Goal: Contribute content

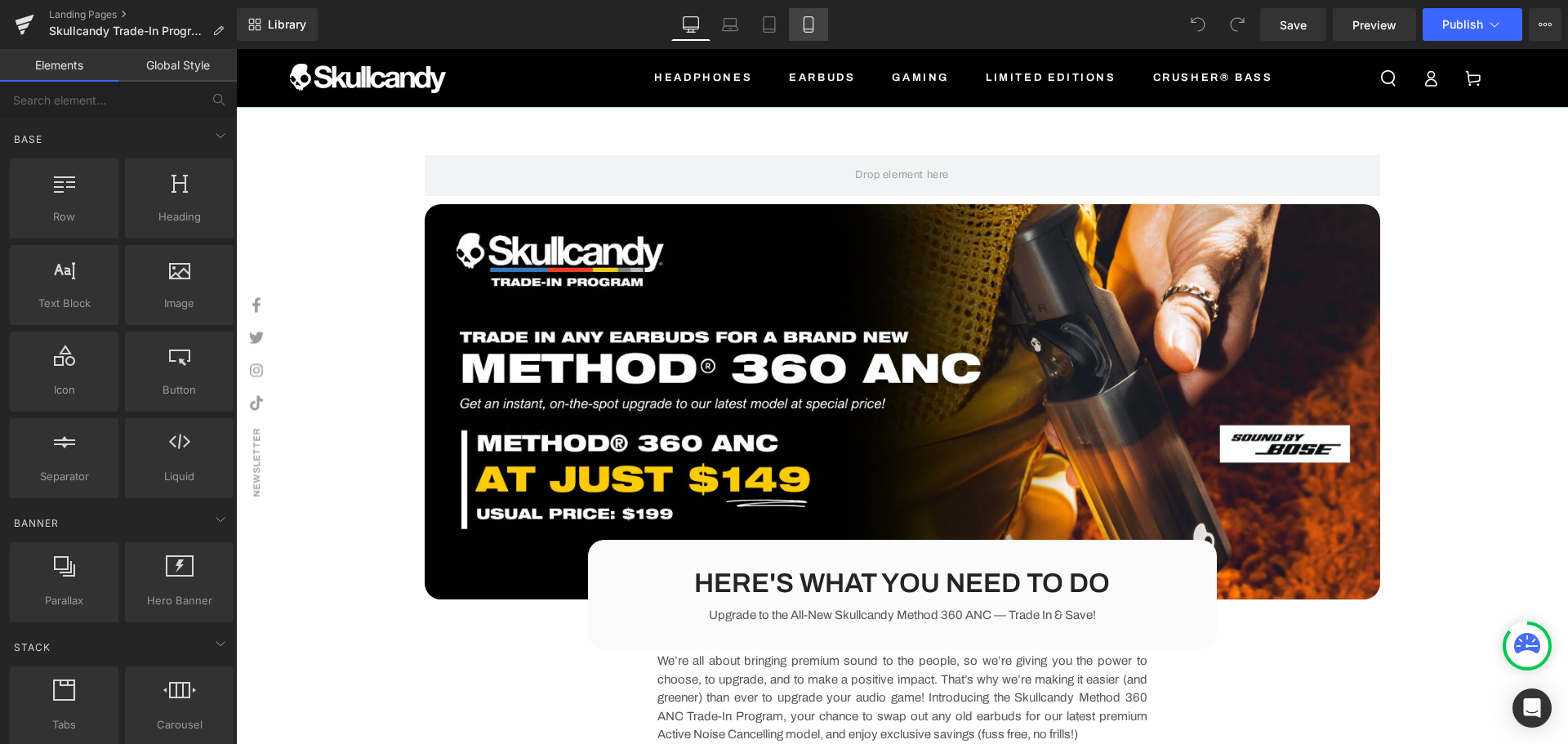
drag, startPoint x: 805, startPoint y: 22, endPoint x: 167, endPoint y: 101, distance: 642.9
click at [805, 22] on icon at bounding box center [808, 25] width 9 height 16
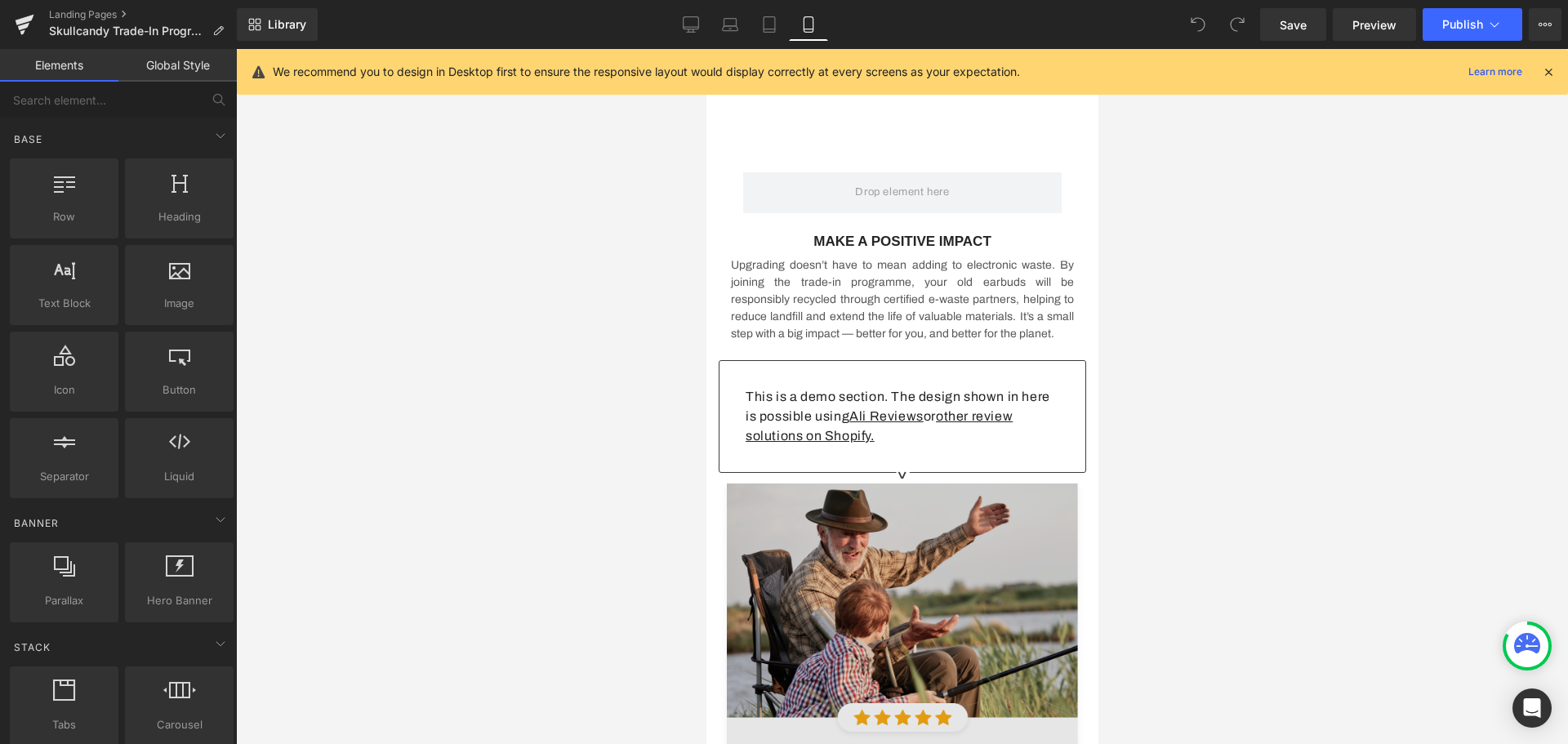
scroll to position [3757, 0]
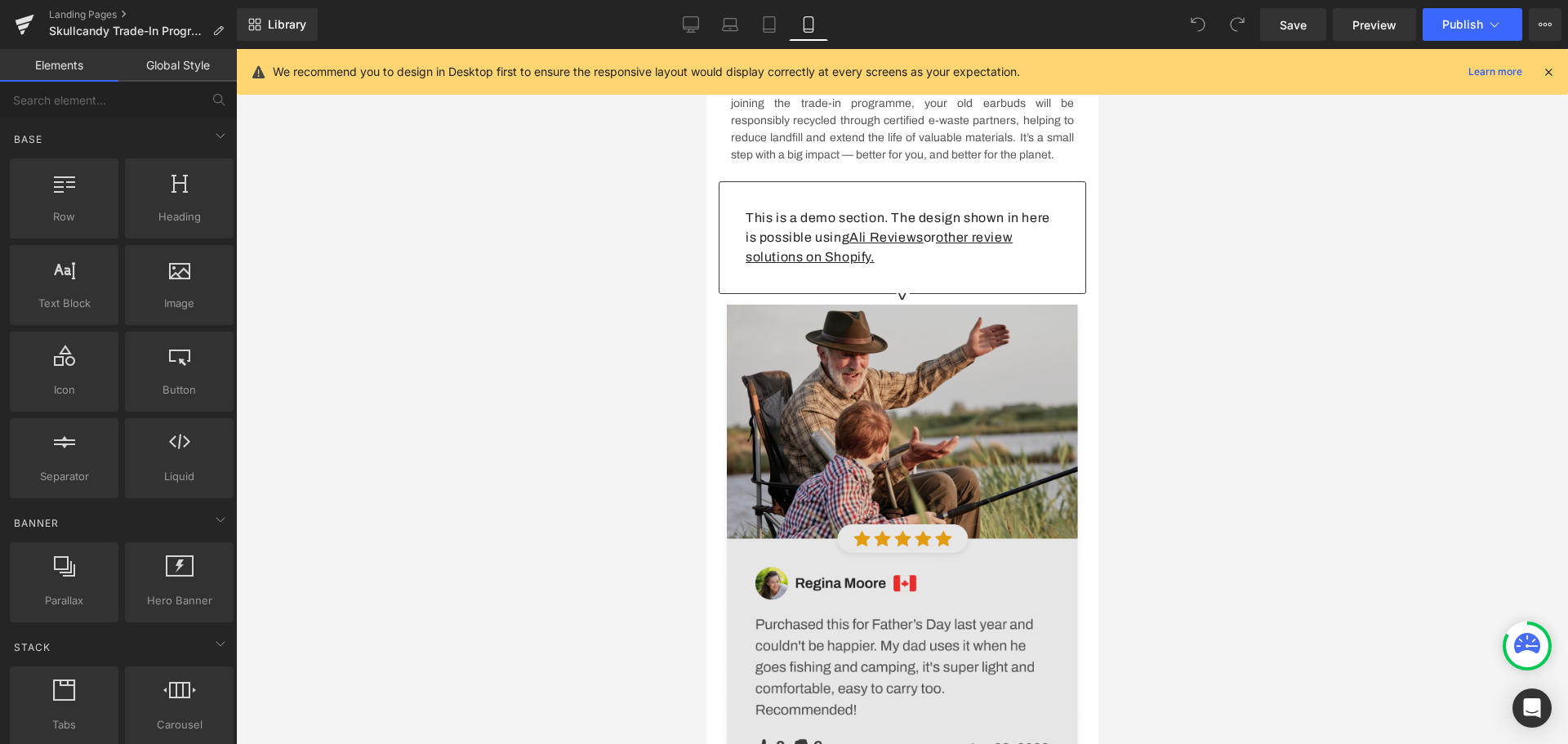
click at [914, 435] on img at bounding box center [902, 551] width 367 height 500
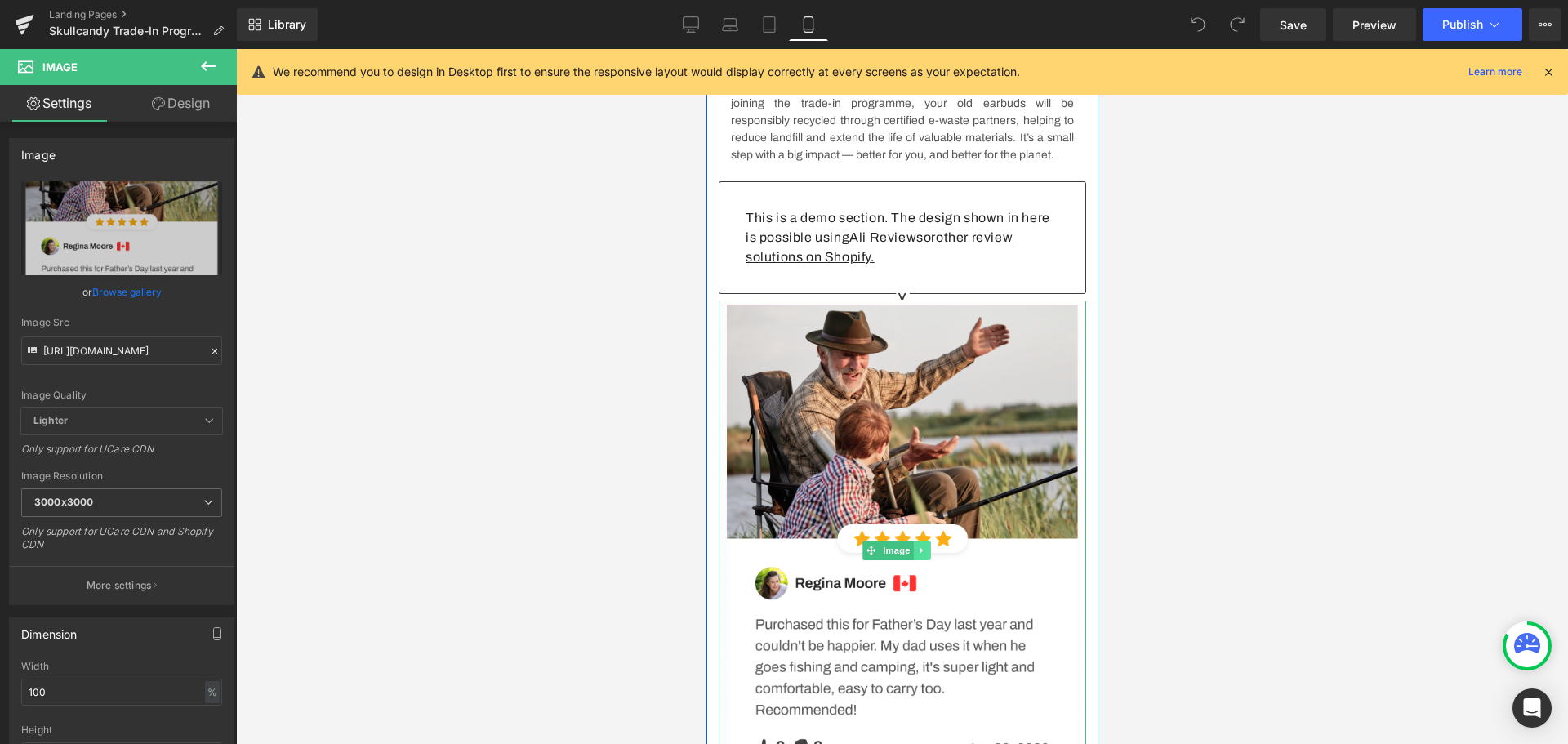
click at [920, 554] on icon at bounding box center [920, 551] width 3 height 6
click at [929, 556] on icon at bounding box center [928, 550] width 9 height 9
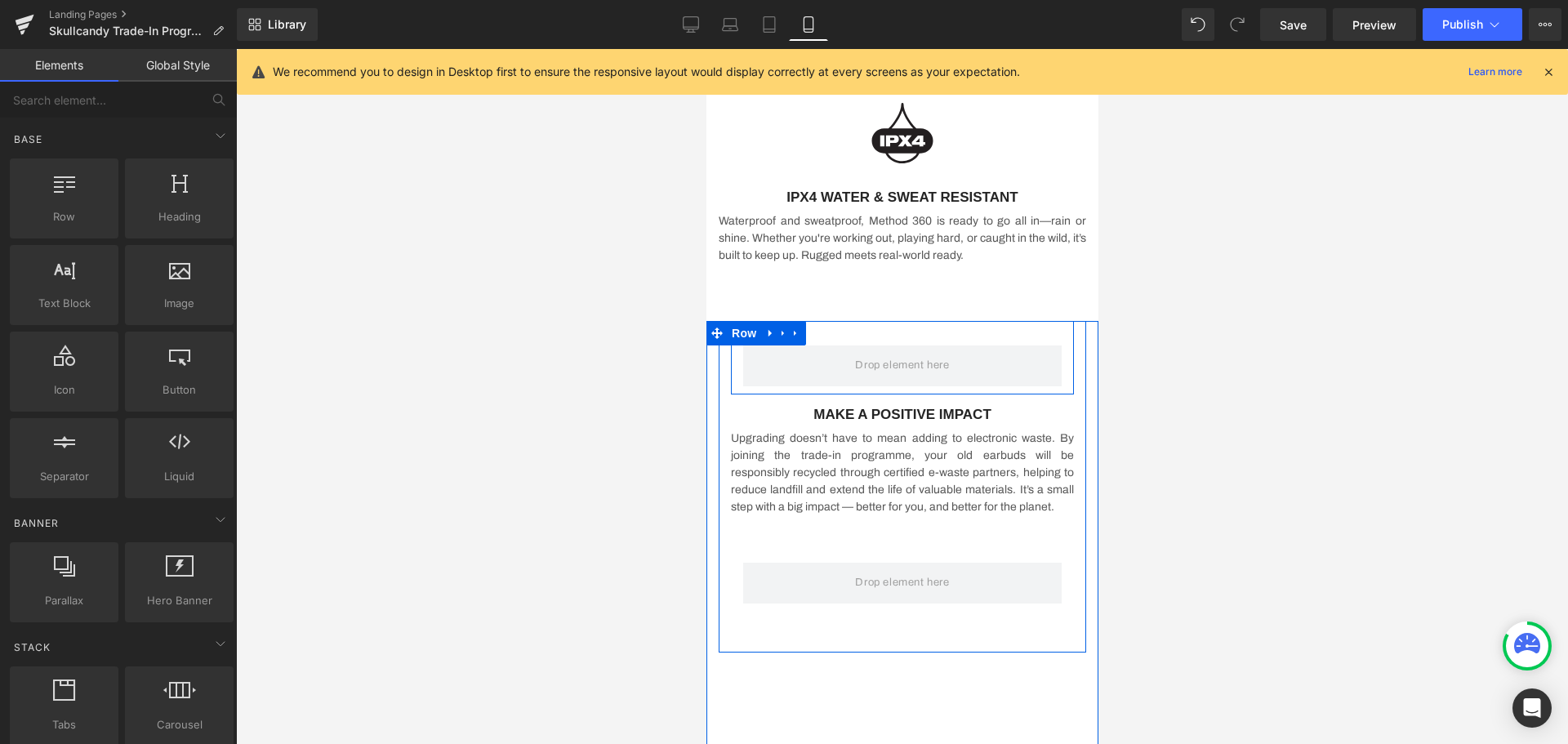
scroll to position [3185, 0]
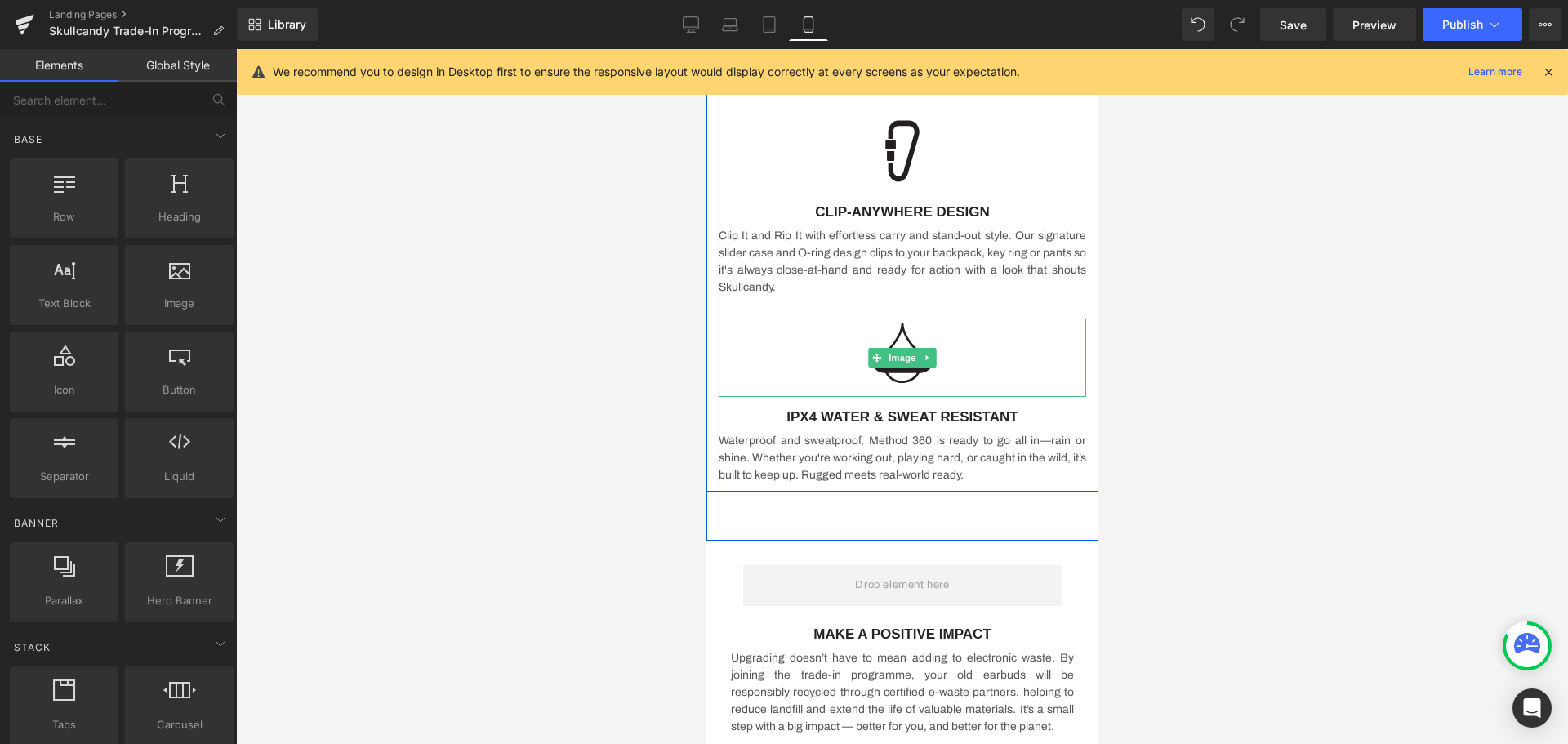
click at [925, 361] on icon at bounding box center [926, 358] width 3 height 6
click at [919, 367] on link at bounding box center [918, 357] width 18 height 20
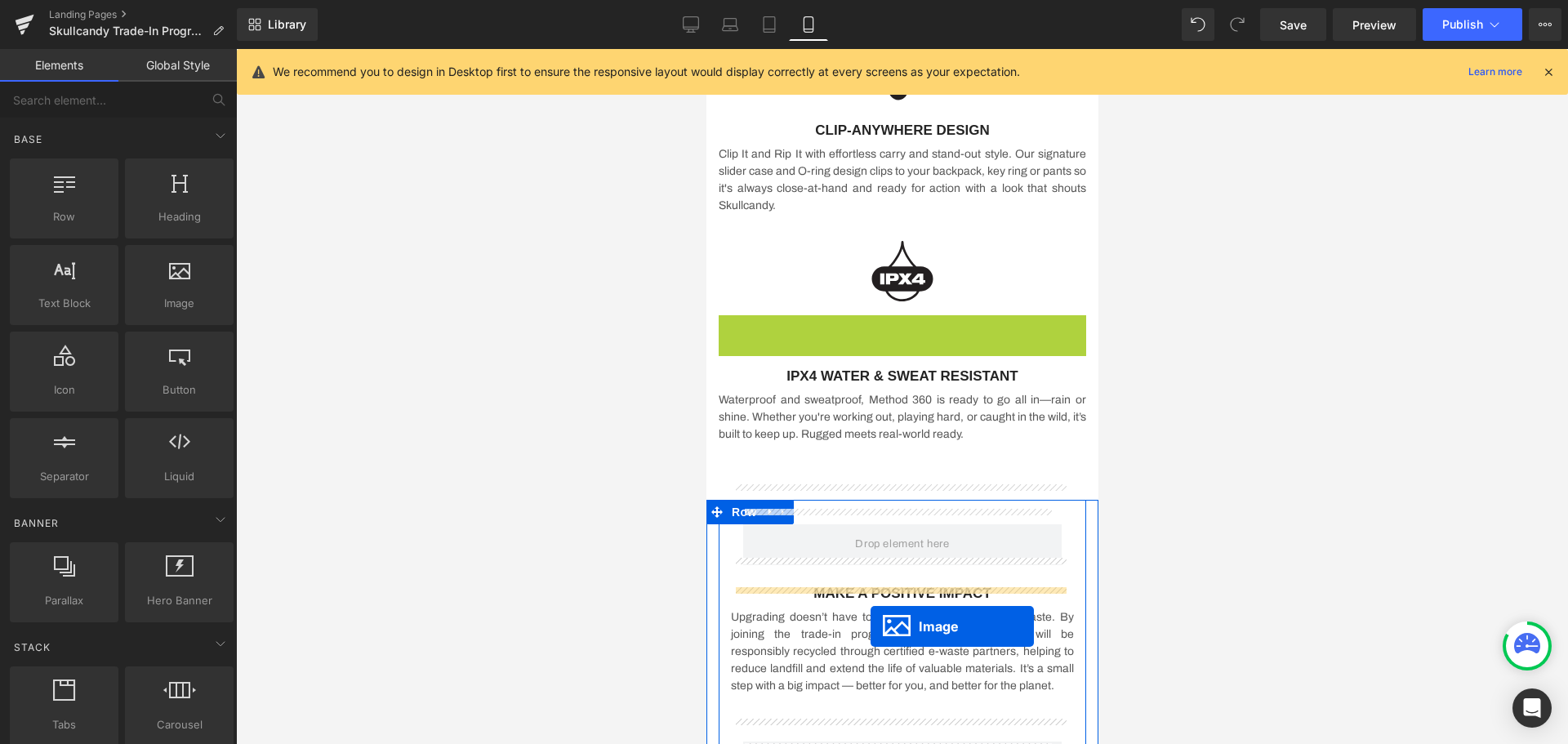
scroll to position [3299, 0]
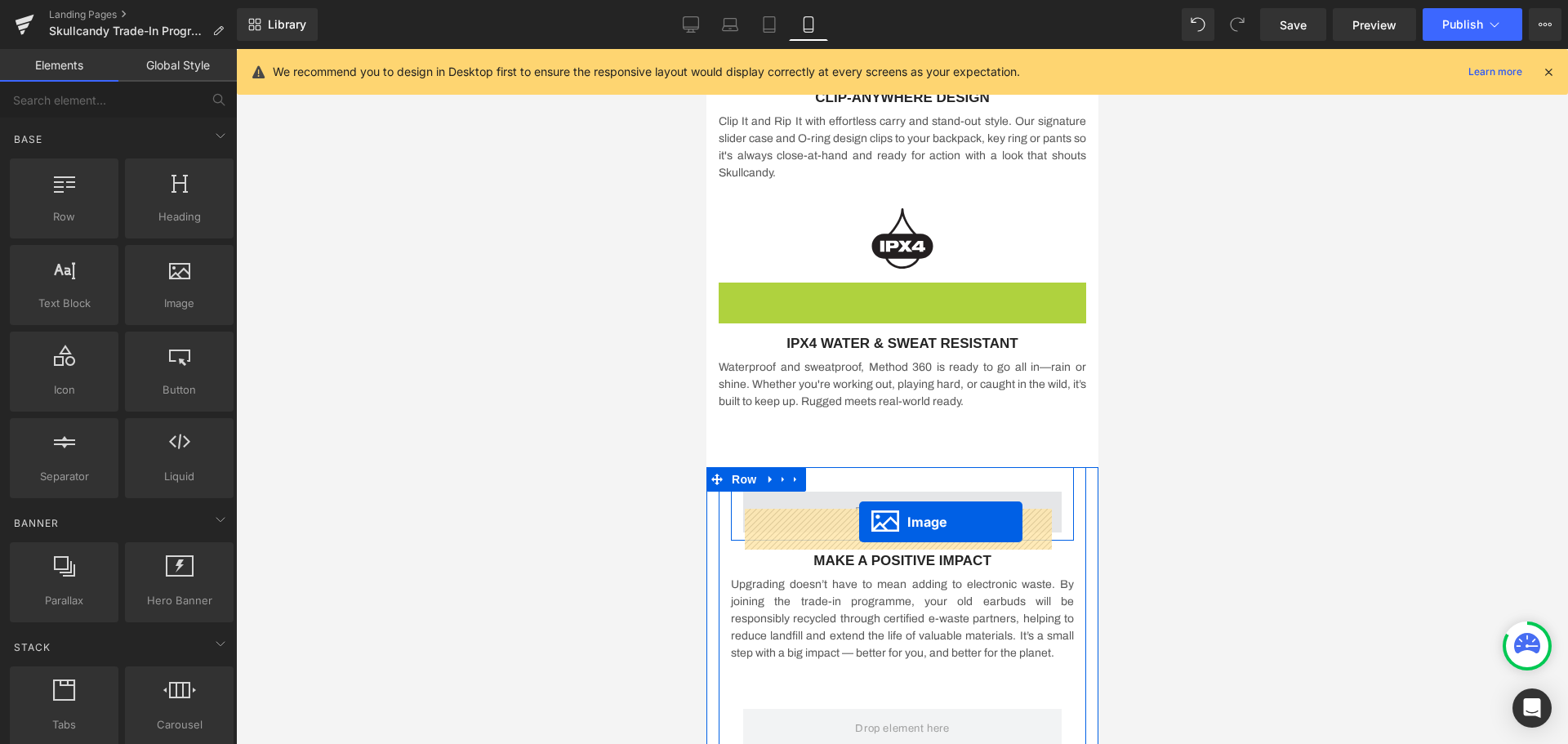
drag, startPoint x: 870, startPoint y: 451, endPoint x: 859, endPoint y: 521, distance: 70.9
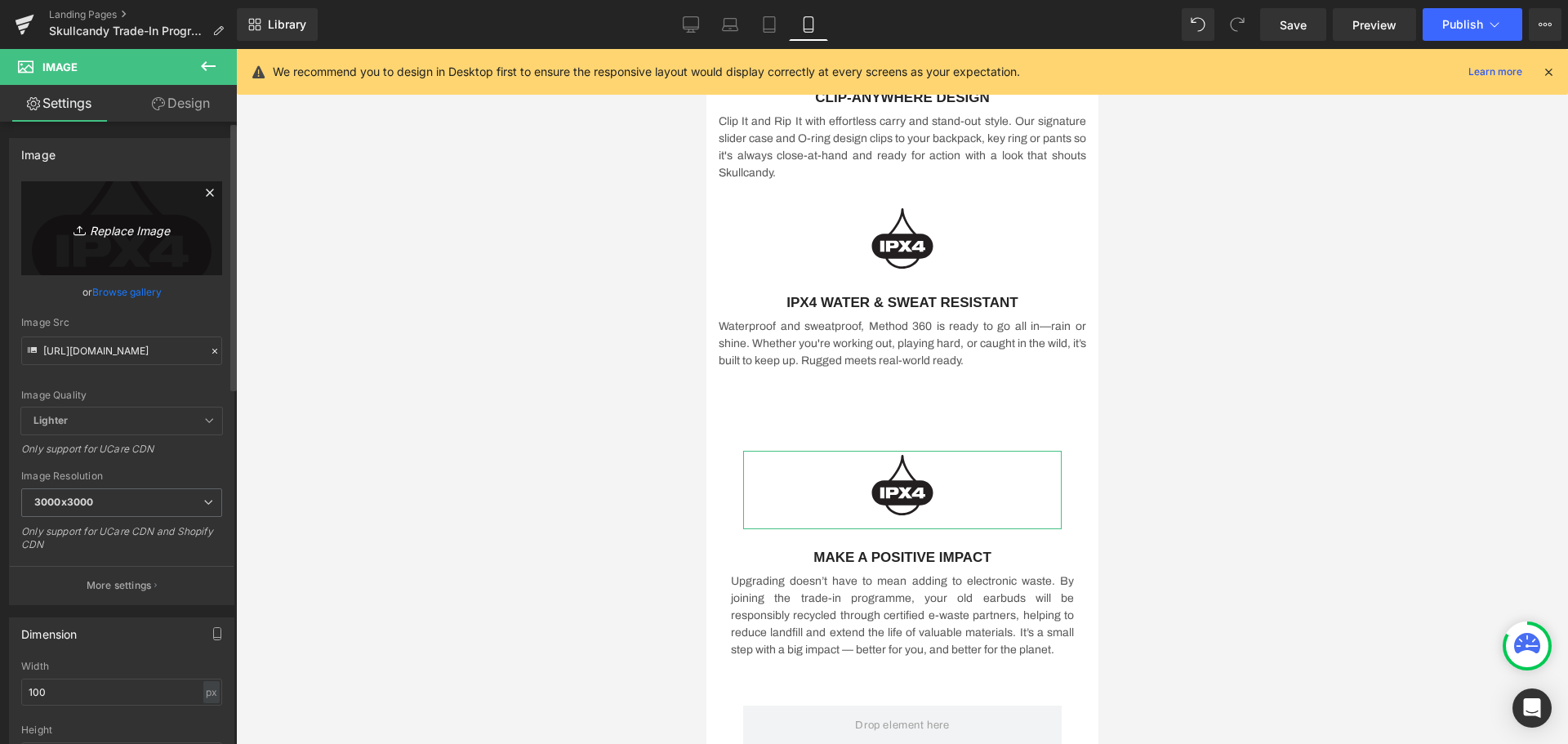
click at [134, 227] on icon "Replace Image" at bounding box center [122, 227] width 131 height 21
type input "C:\fakepath\recycled_plastic.svg"
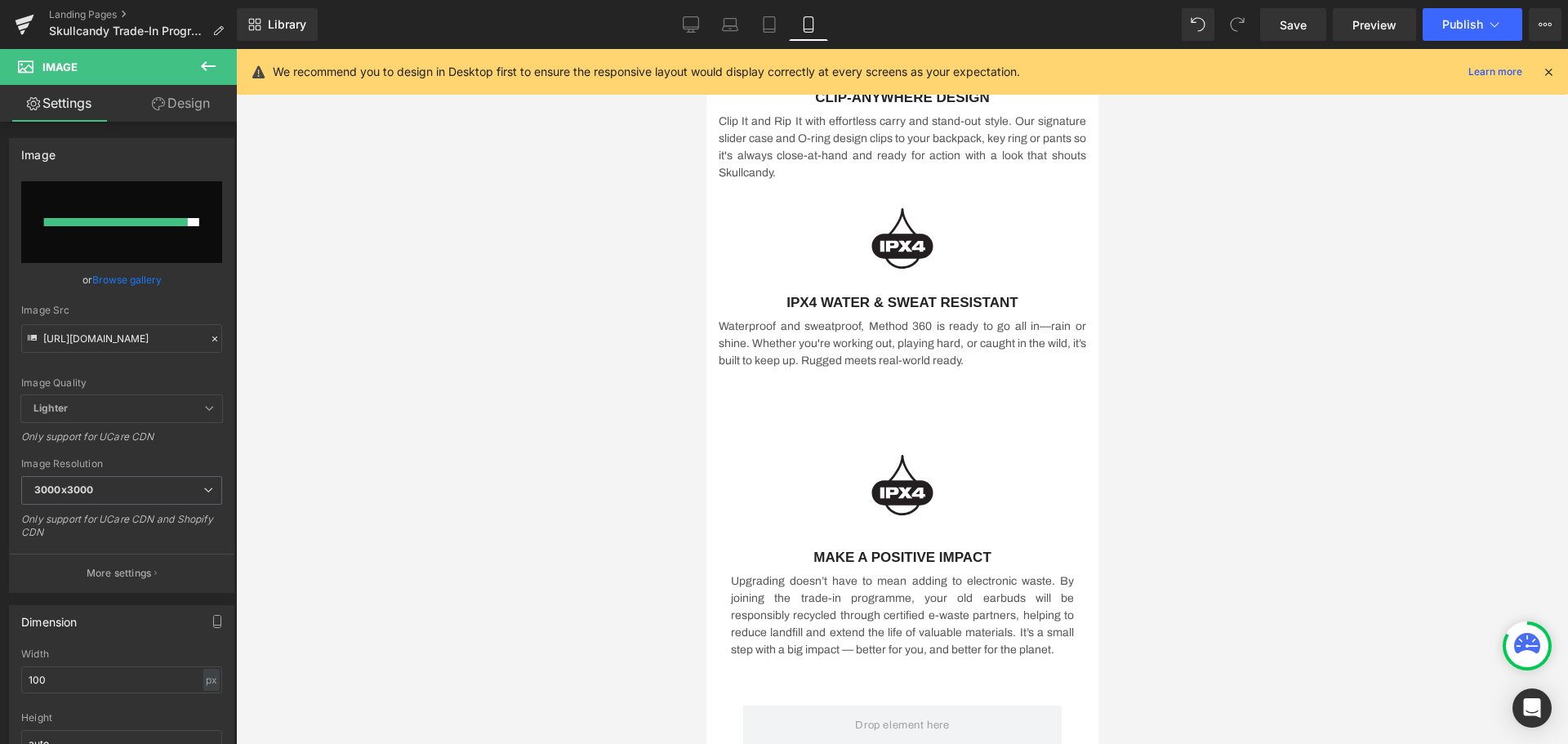
type input "https://ucarecdn.com/a4cb3665-400b-44bb-9033-b76ac4d51a7a/recycled_plastic.svg"
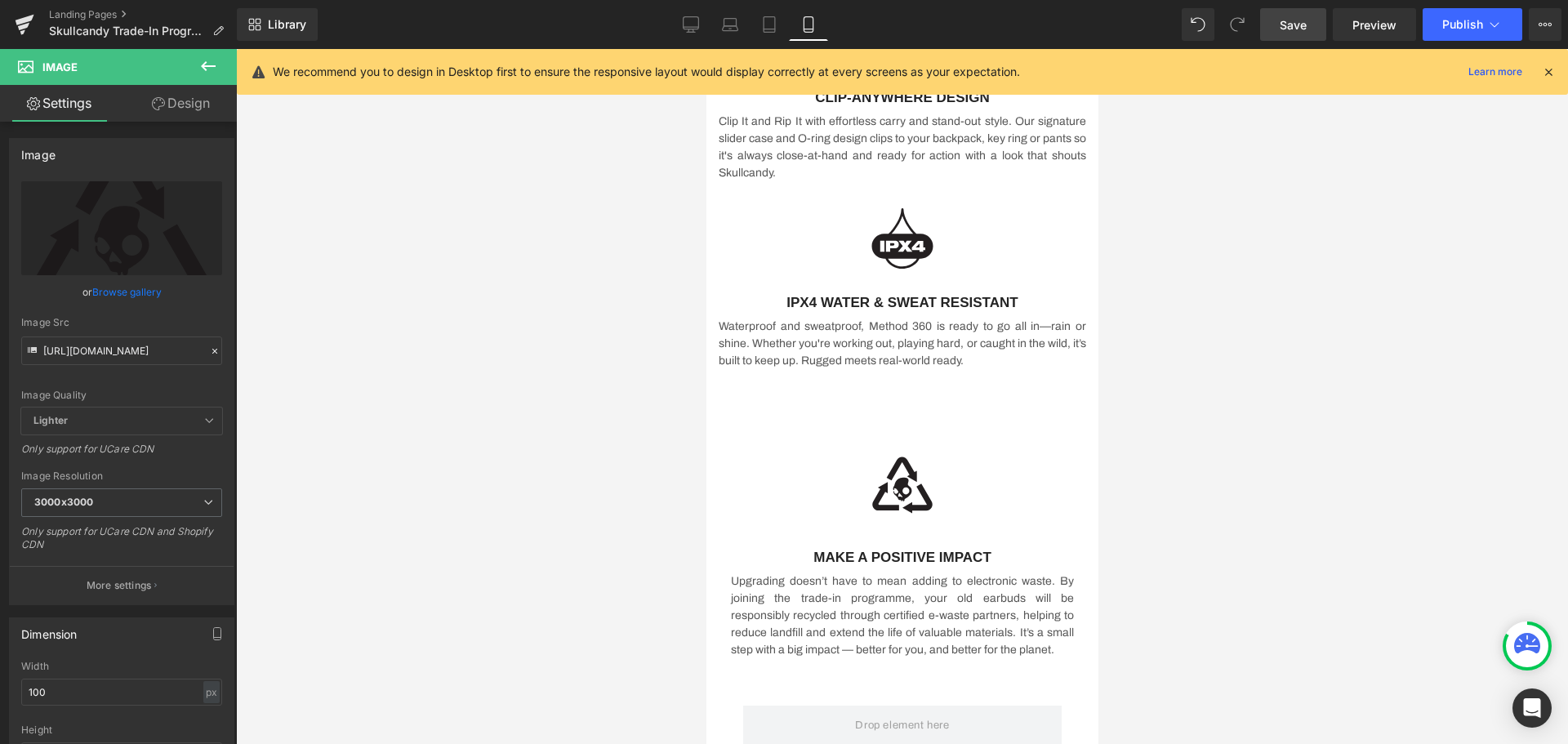
click at [1280, 29] on link "Save" at bounding box center [1293, 23] width 66 height 32
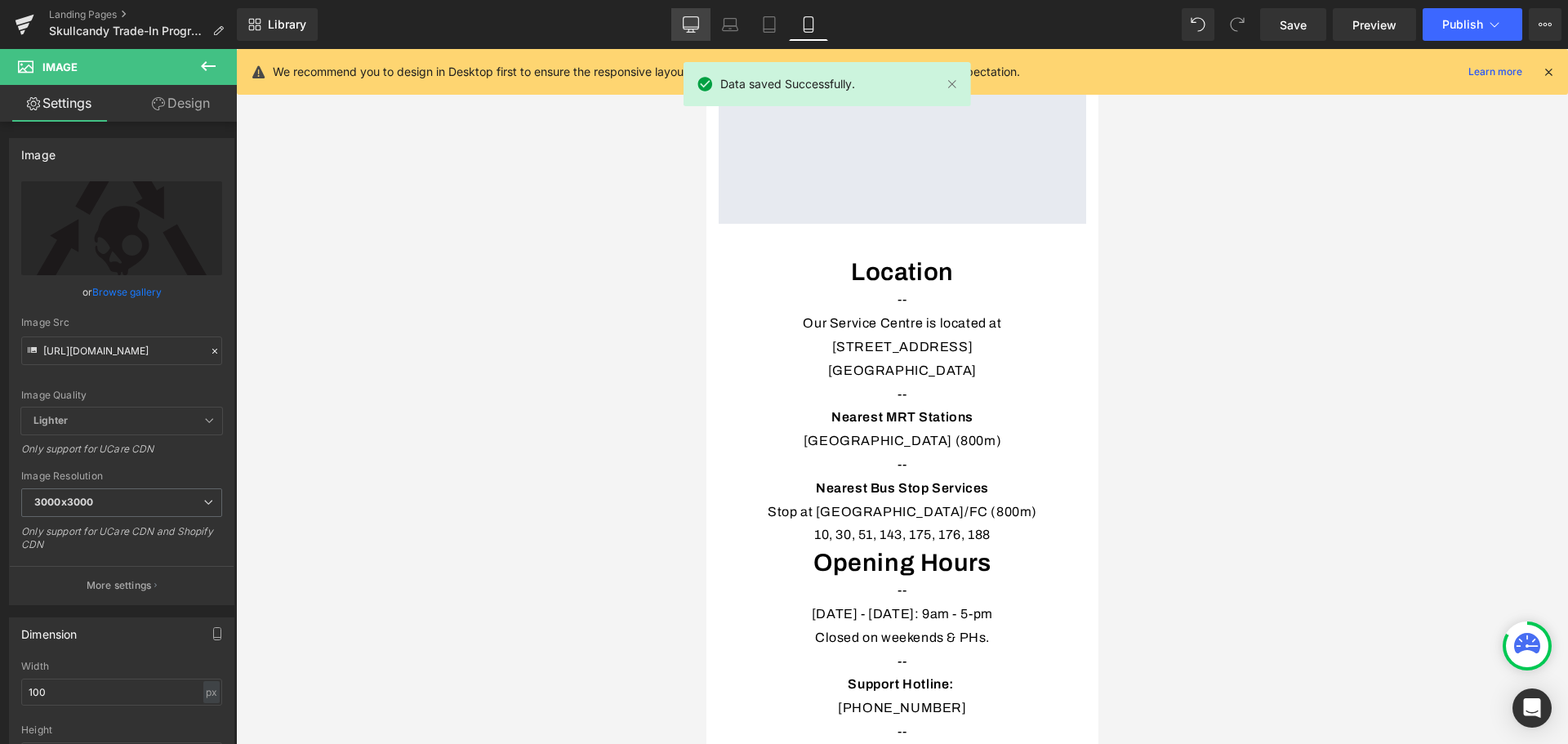
click at [686, 25] on icon at bounding box center [691, 24] width 17 height 17
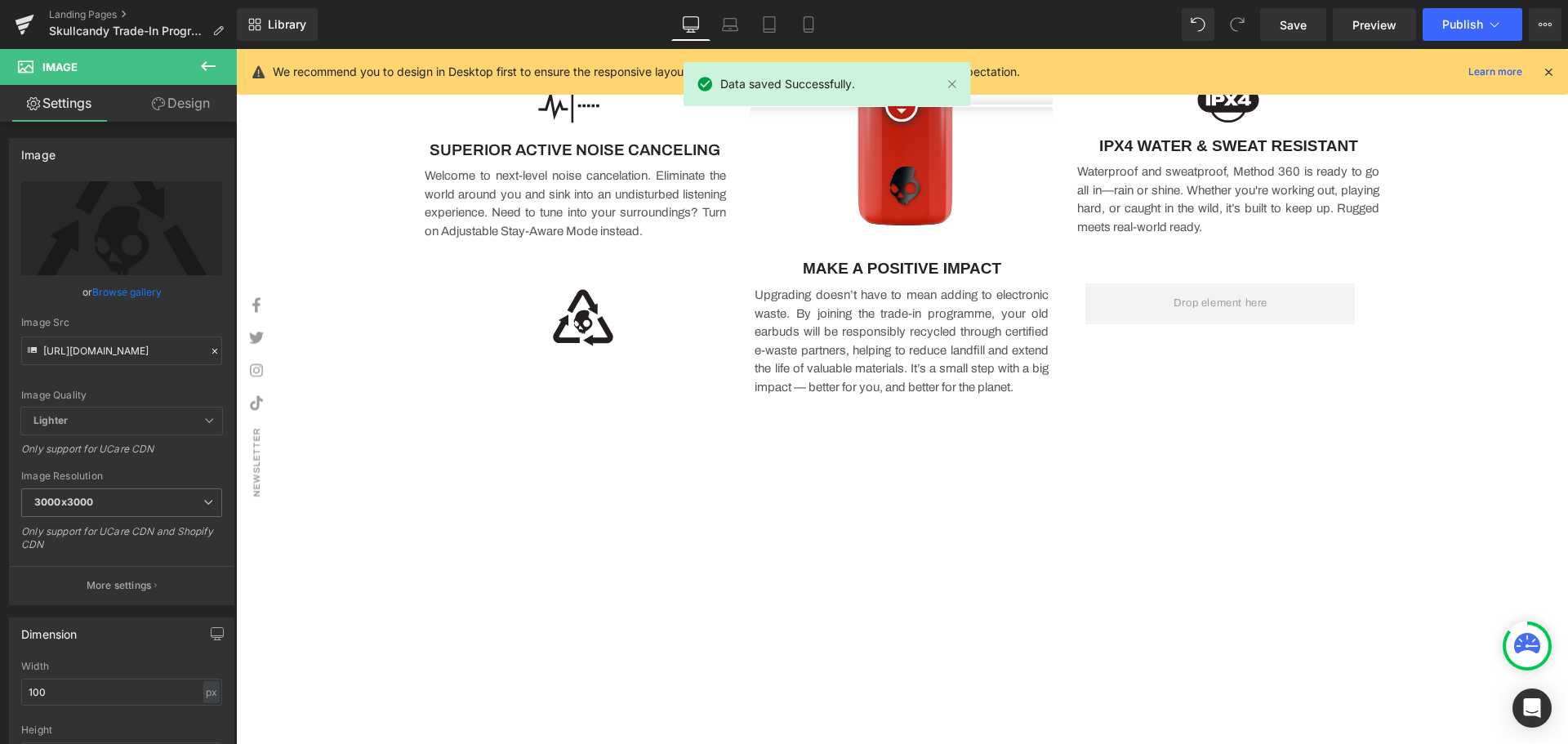
scroll to position [1288, 0]
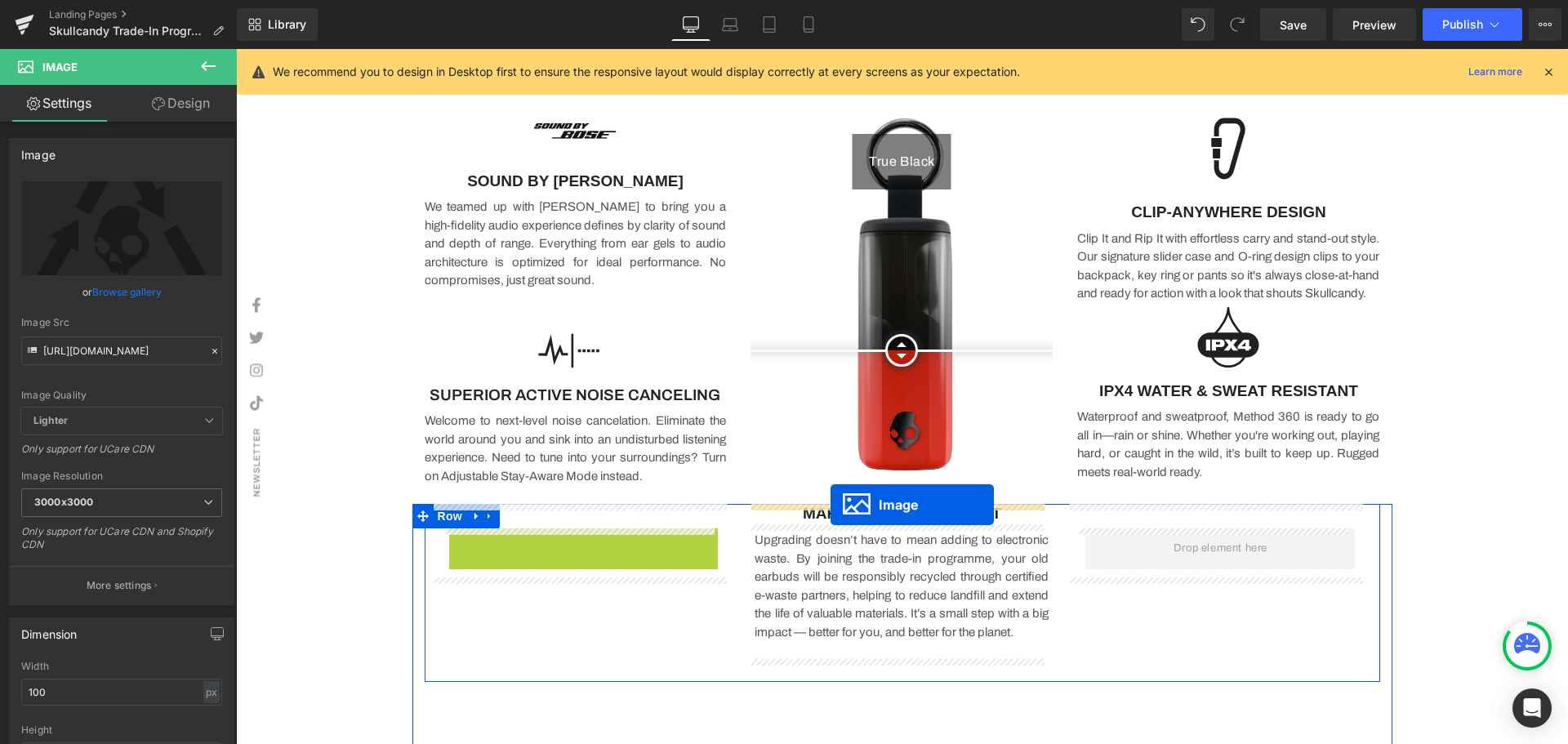
drag, startPoint x: 551, startPoint y: 567, endPoint x: 830, endPoint y: 505, distance: 285.8
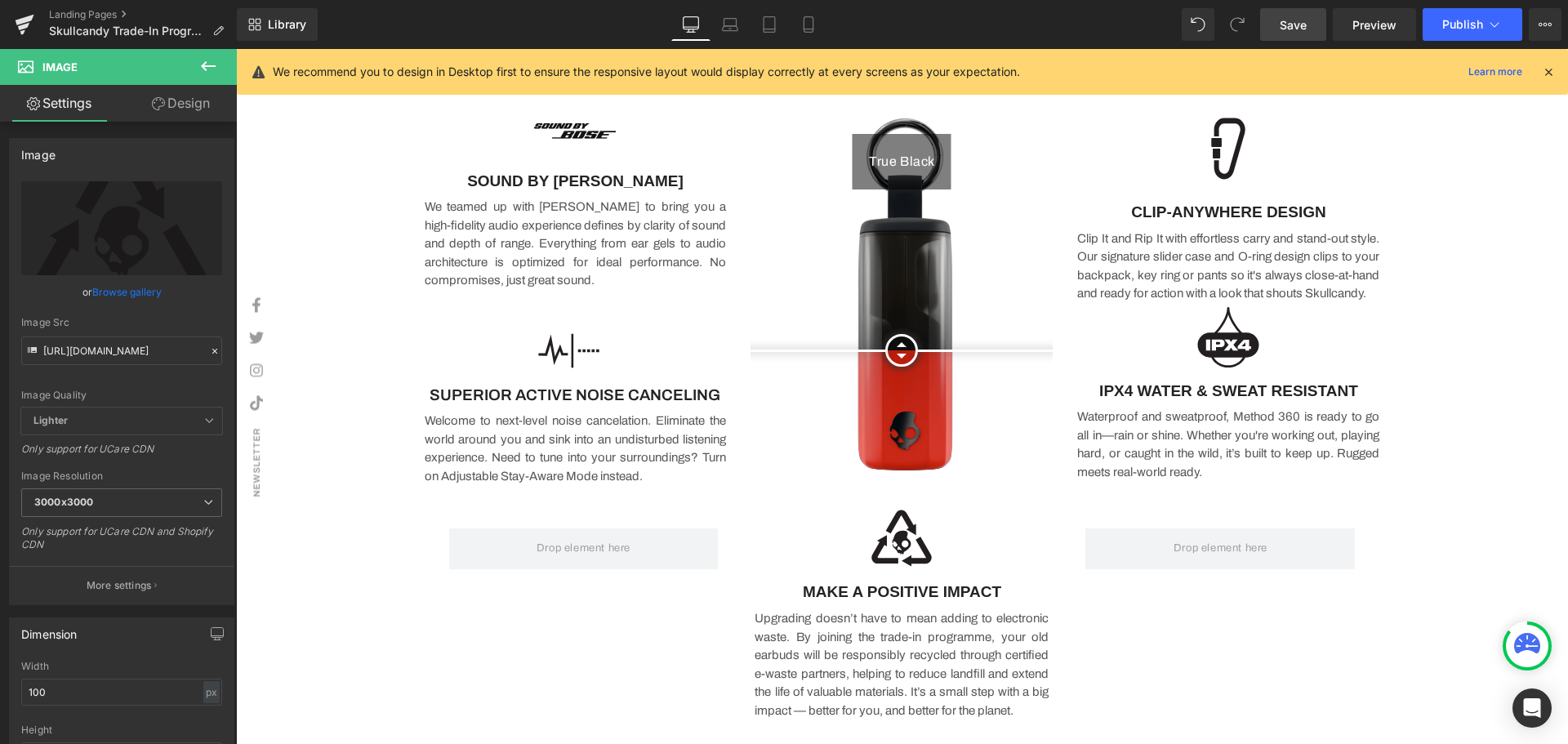
drag, startPoint x: 1293, startPoint y: 28, endPoint x: 1310, endPoint y: 31, distance: 17.3
click at [1293, 28] on span "Save" at bounding box center [1293, 25] width 27 height 18
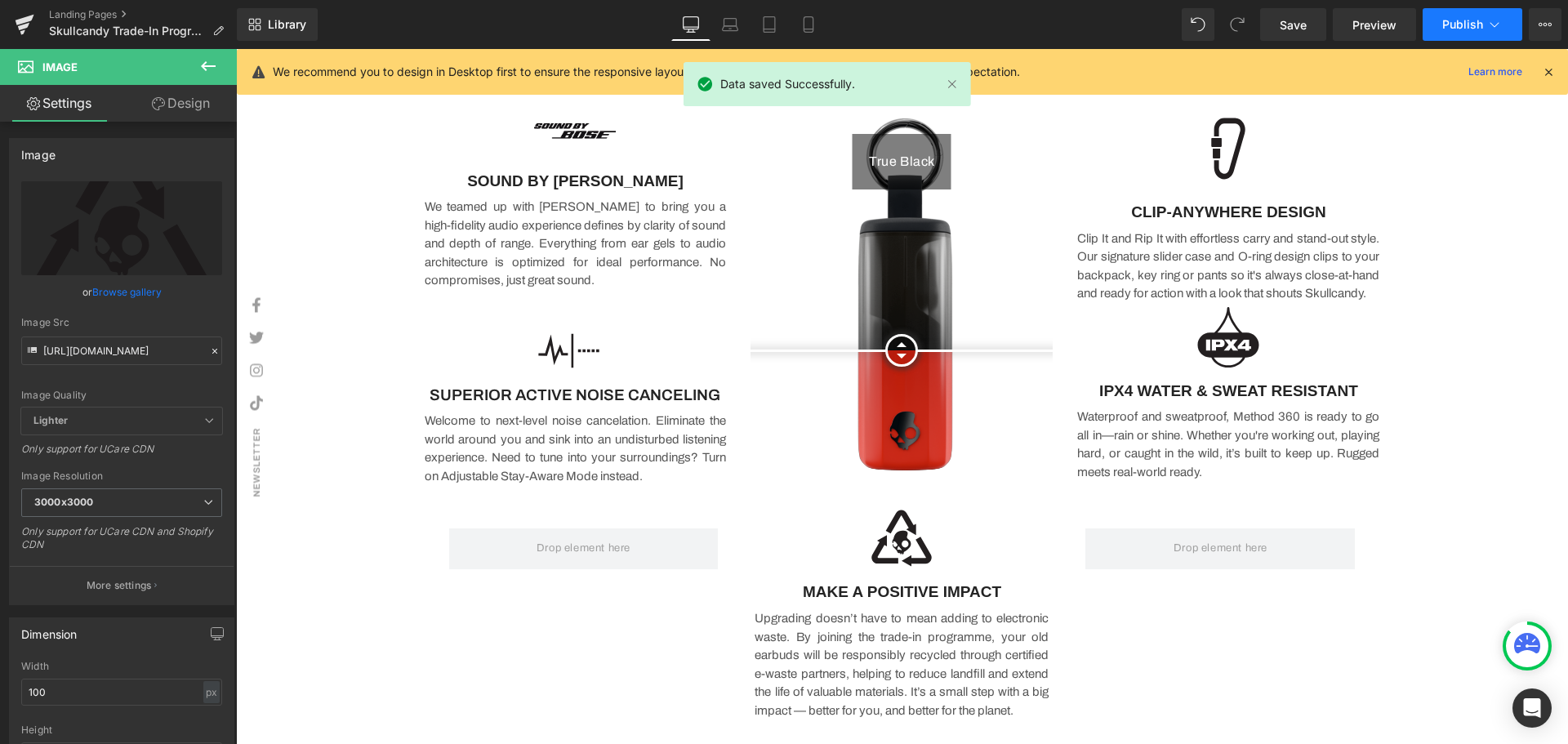
click at [1455, 21] on span "Publish" at bounding box center [1463, 23] width 41 height 13
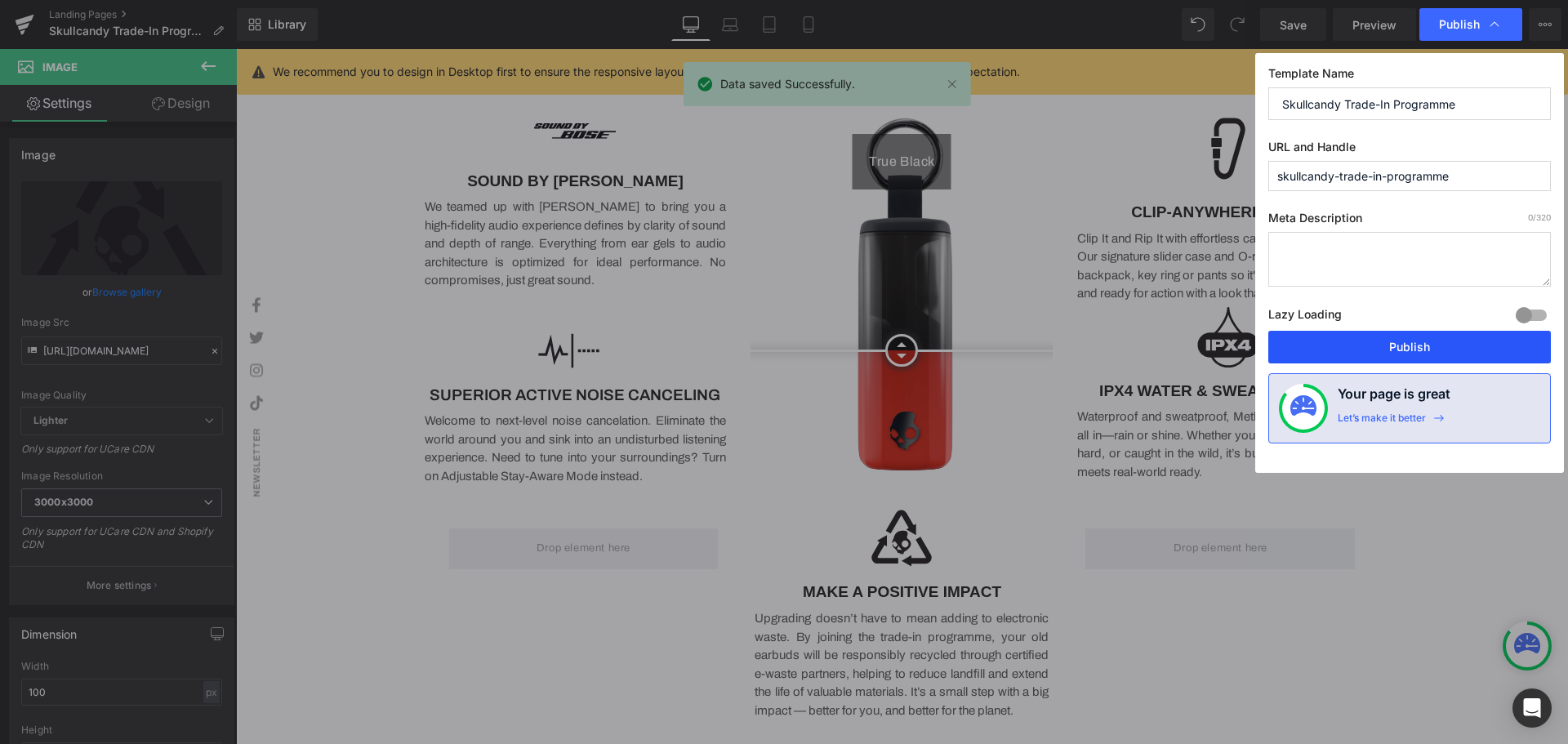
click at [1438, 346] on button "Publish" at bounding box center [1409, 347] width 282 height 32
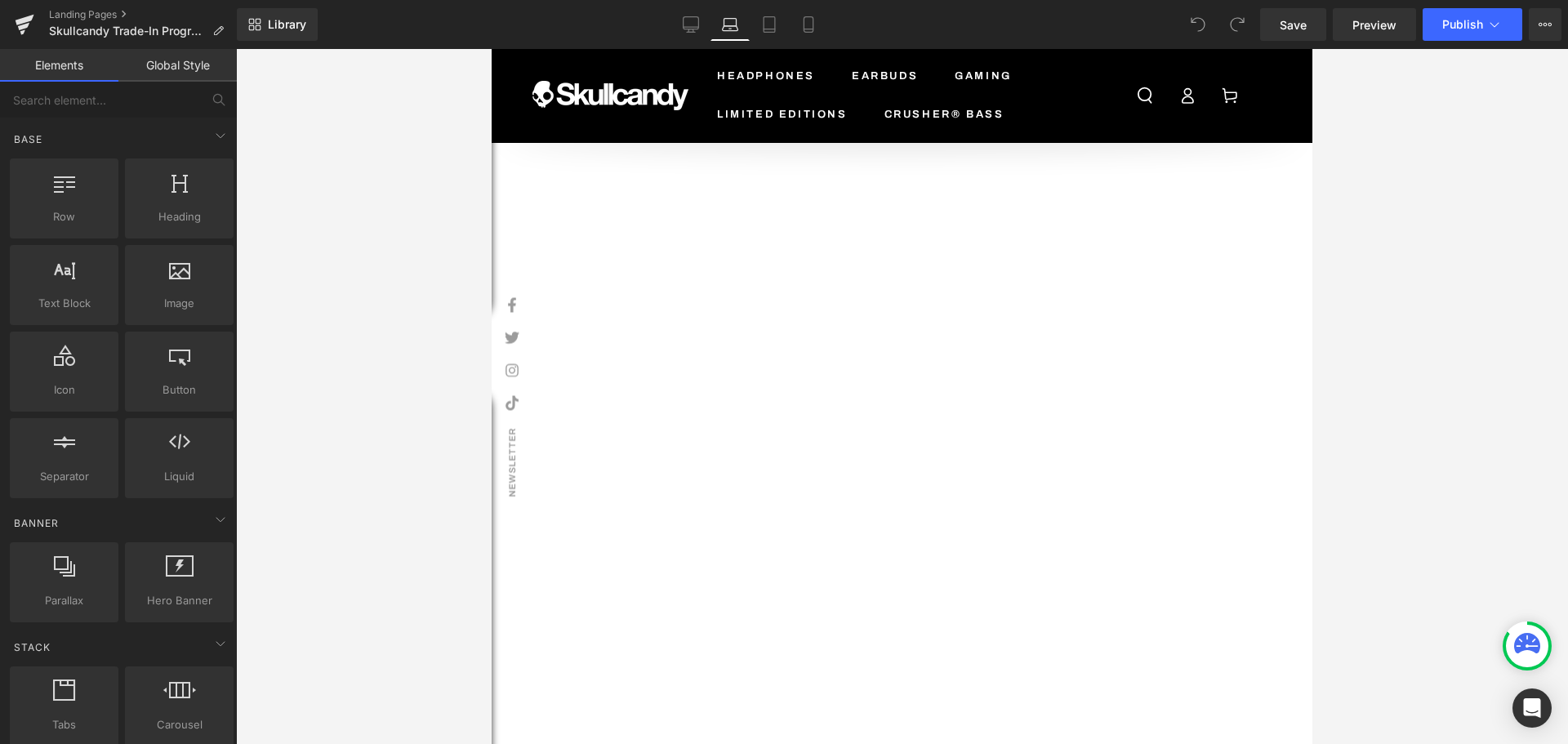
scroll to position [1467, 0]
click at [491, 49] on icon at bounding box center [491, 49] width 0 height 0
click at [491, 49] on link at bounding box center [491, 49] width 0 height 0
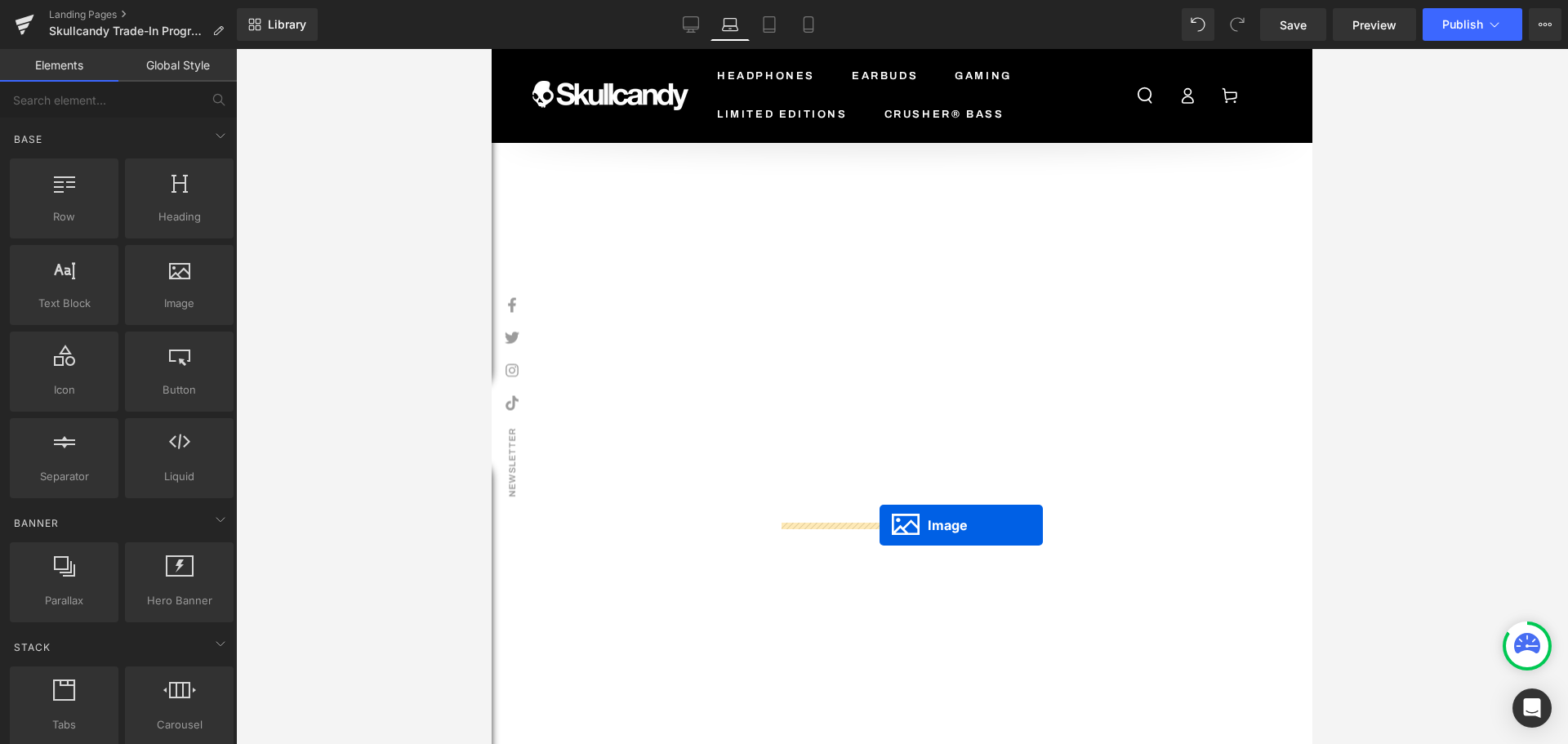
drag, startPoint x: 594, startPoint y: 280, endPoint x: 879, endPoint y: 525, distance: 375.8
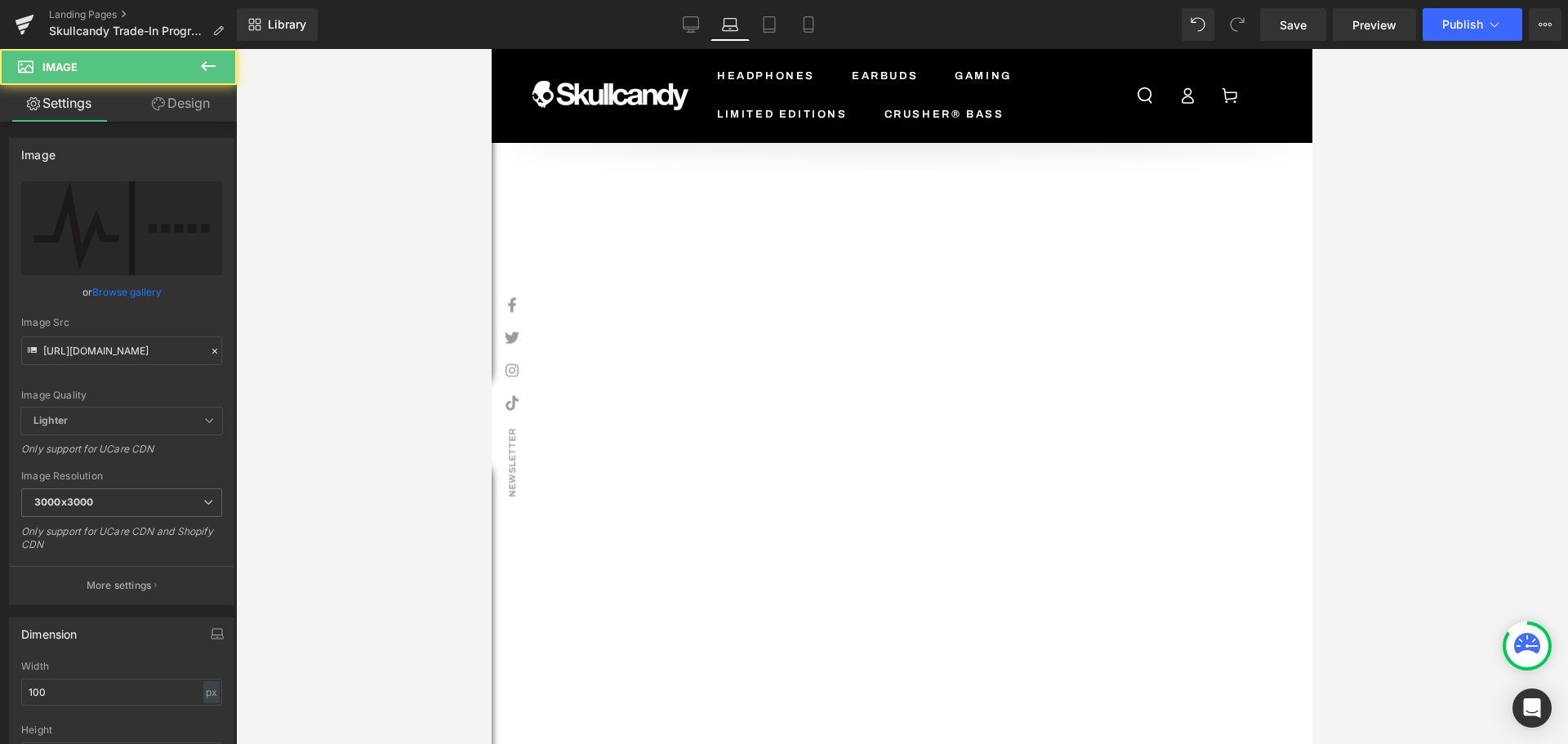
scroll to position [1440, 0]
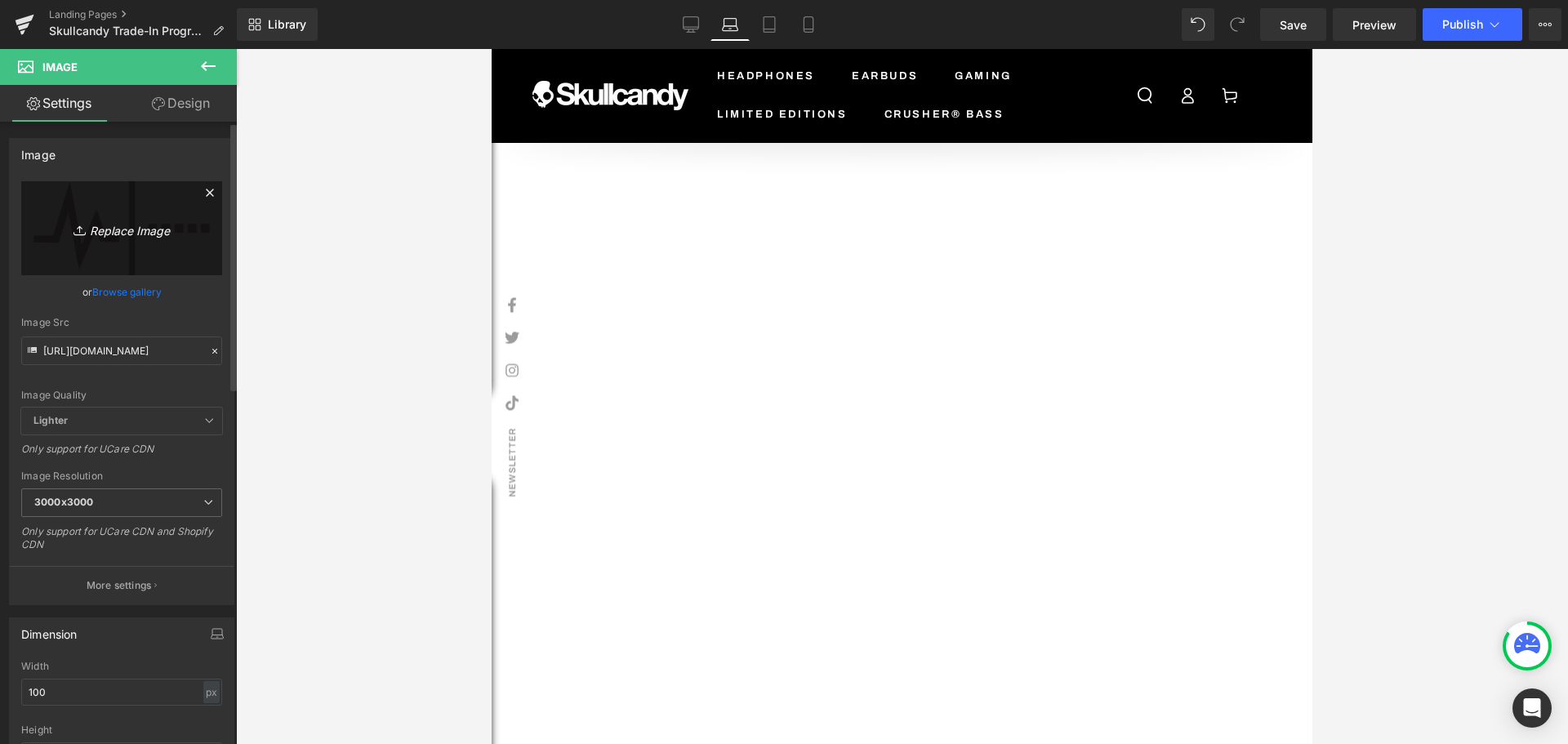
click at [112, 226] on icon "Replace Image" at bounding box center [122, 227] width 131 height 21
type input "C:\fakepath\recycled_plastic.svg"
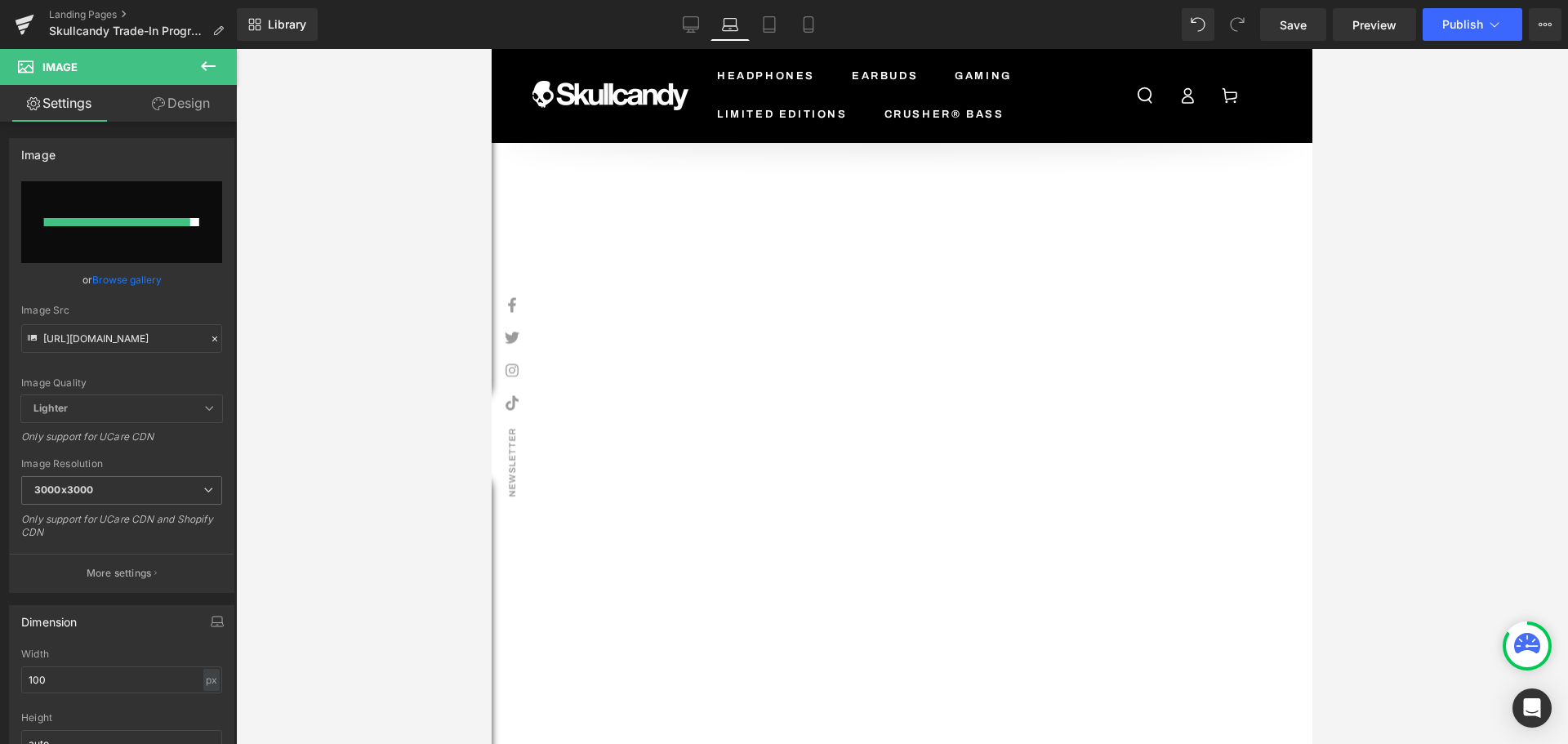
type input "[URL][DOMAIN_NAME]"
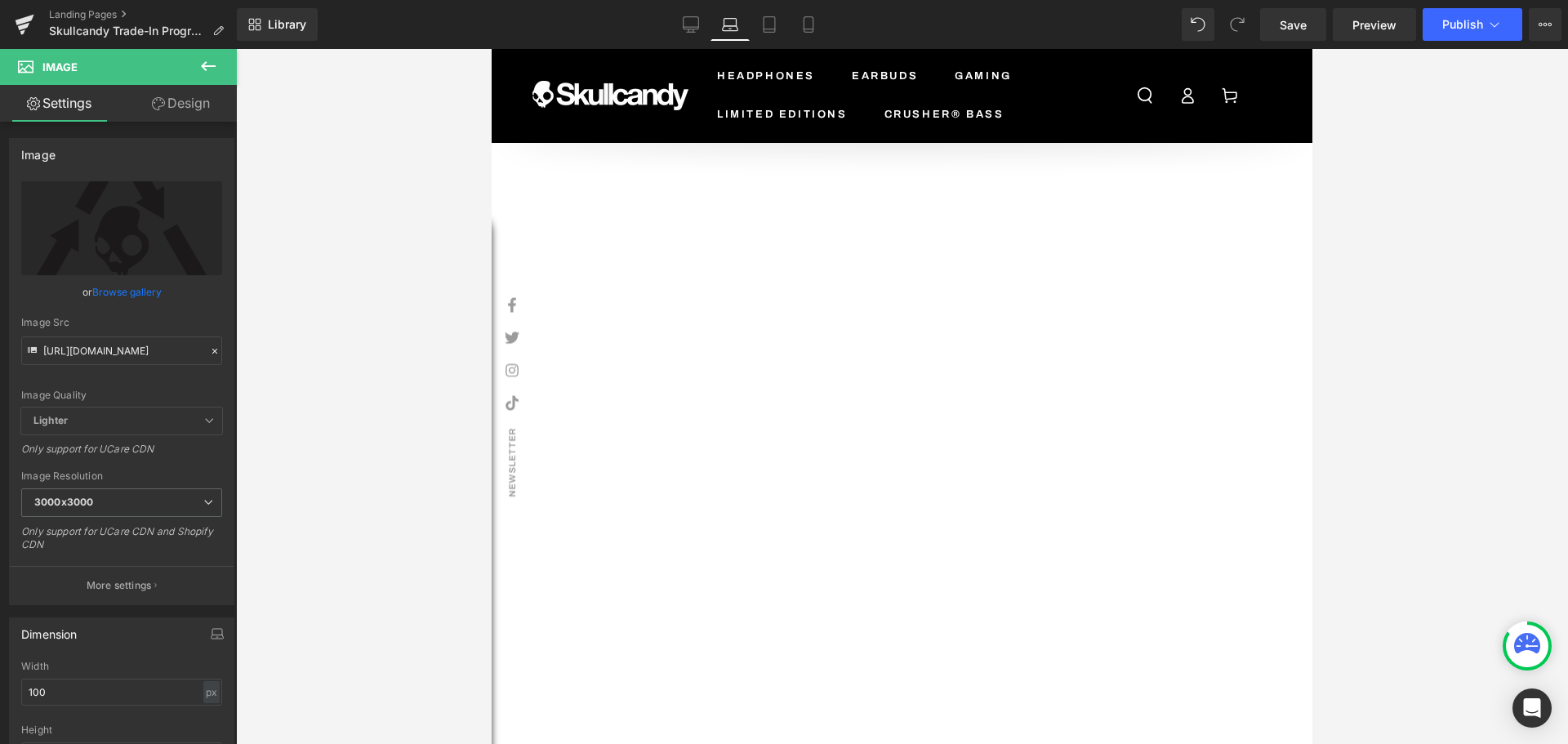
scroll to position [1603, 0]
click at [1288, 27] on span "Save" at bounding box center [1293, 25] width 27 height 18
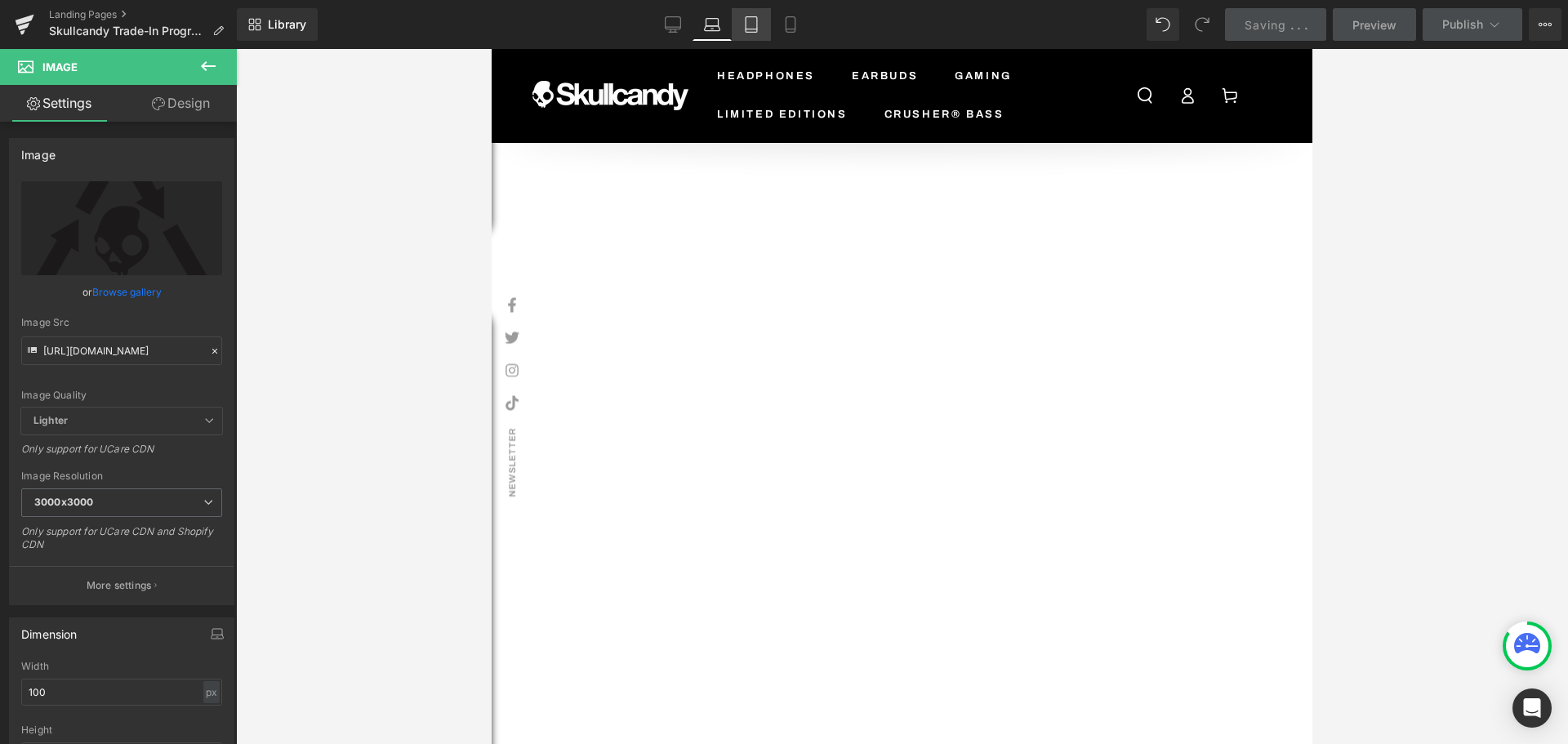
click at [746, 30] on icon at bounding box center [751, 24] width 17 height 17
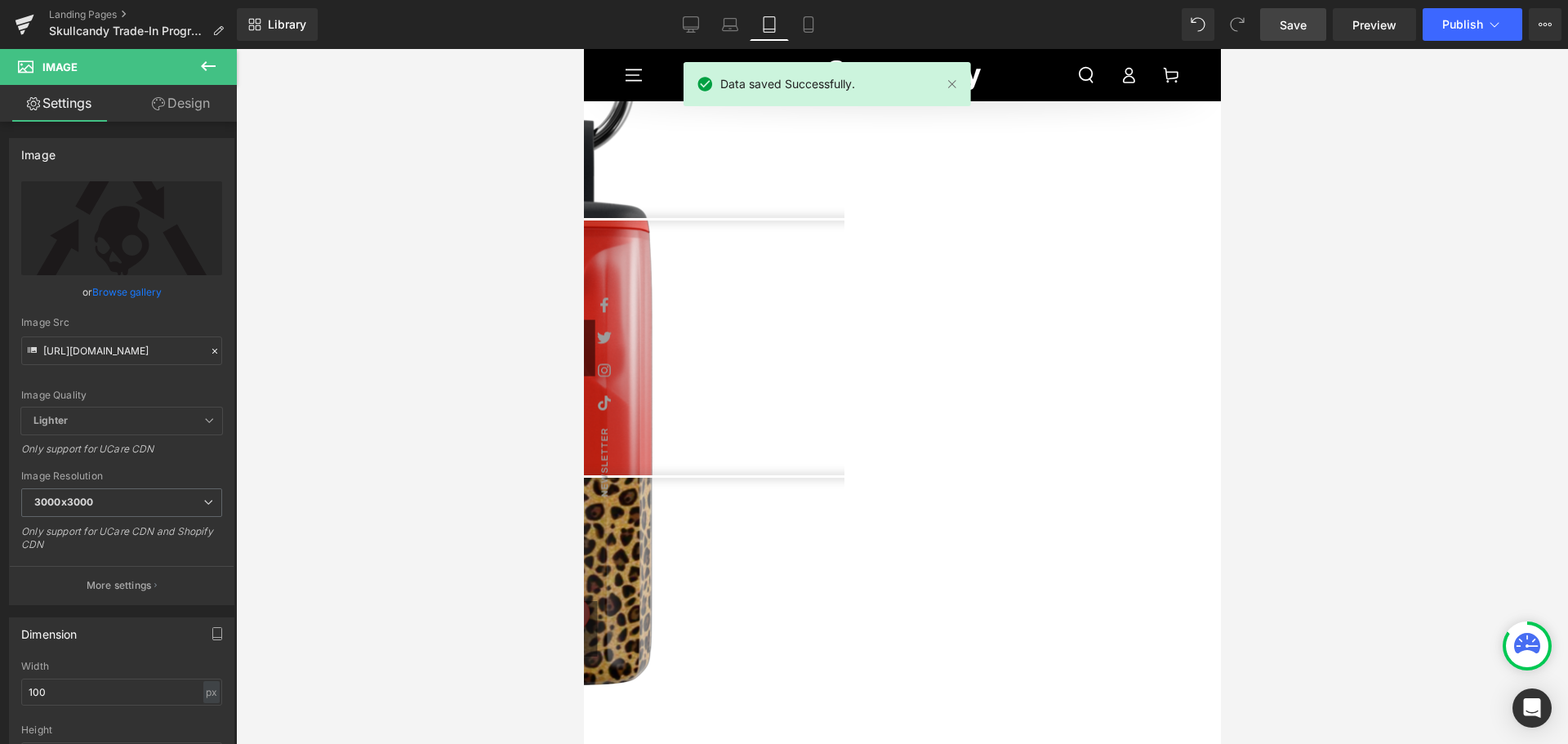
scroll to position [3505, 0]
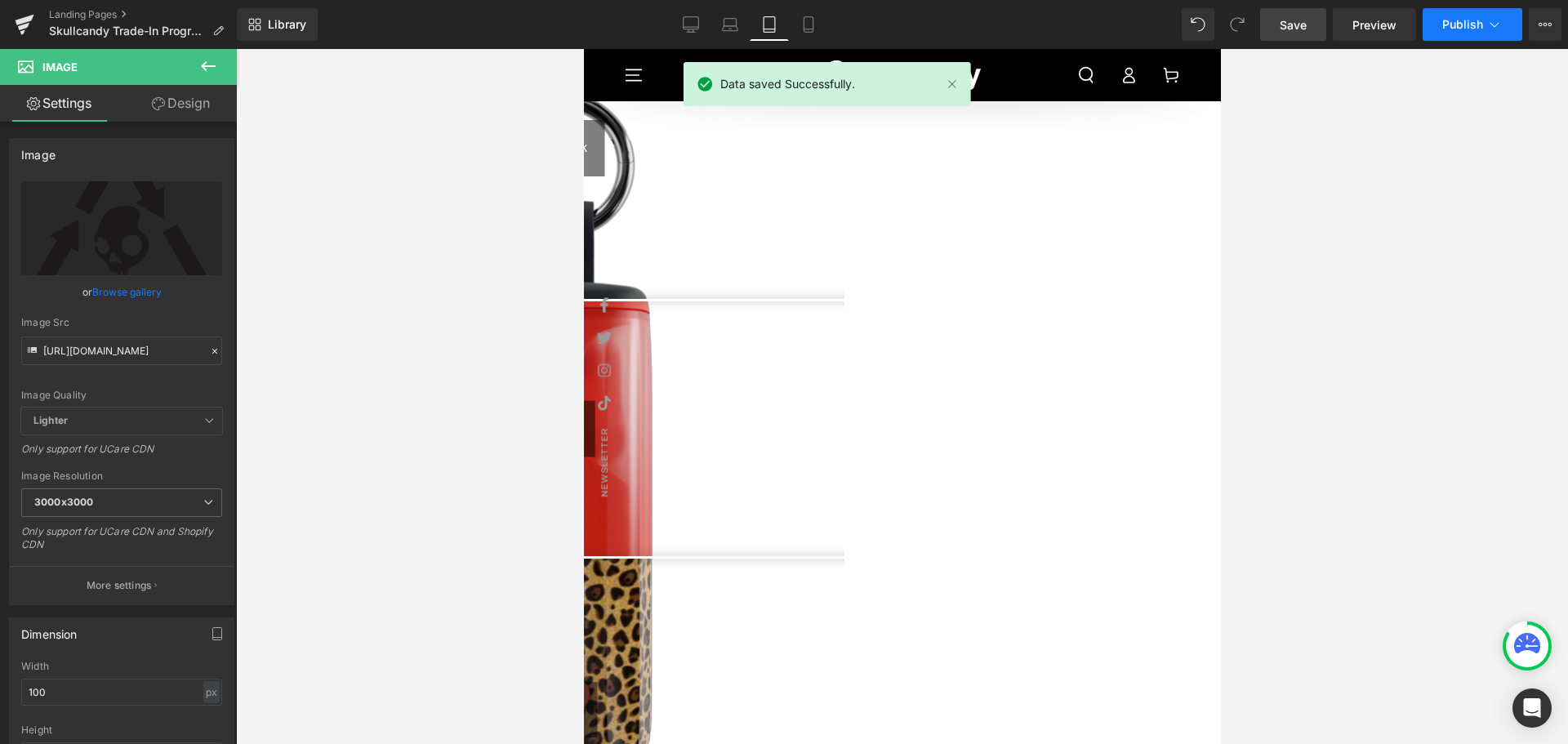
click at [1487, 23] on icon at bounding box center [1495, 24] width 17 height 17
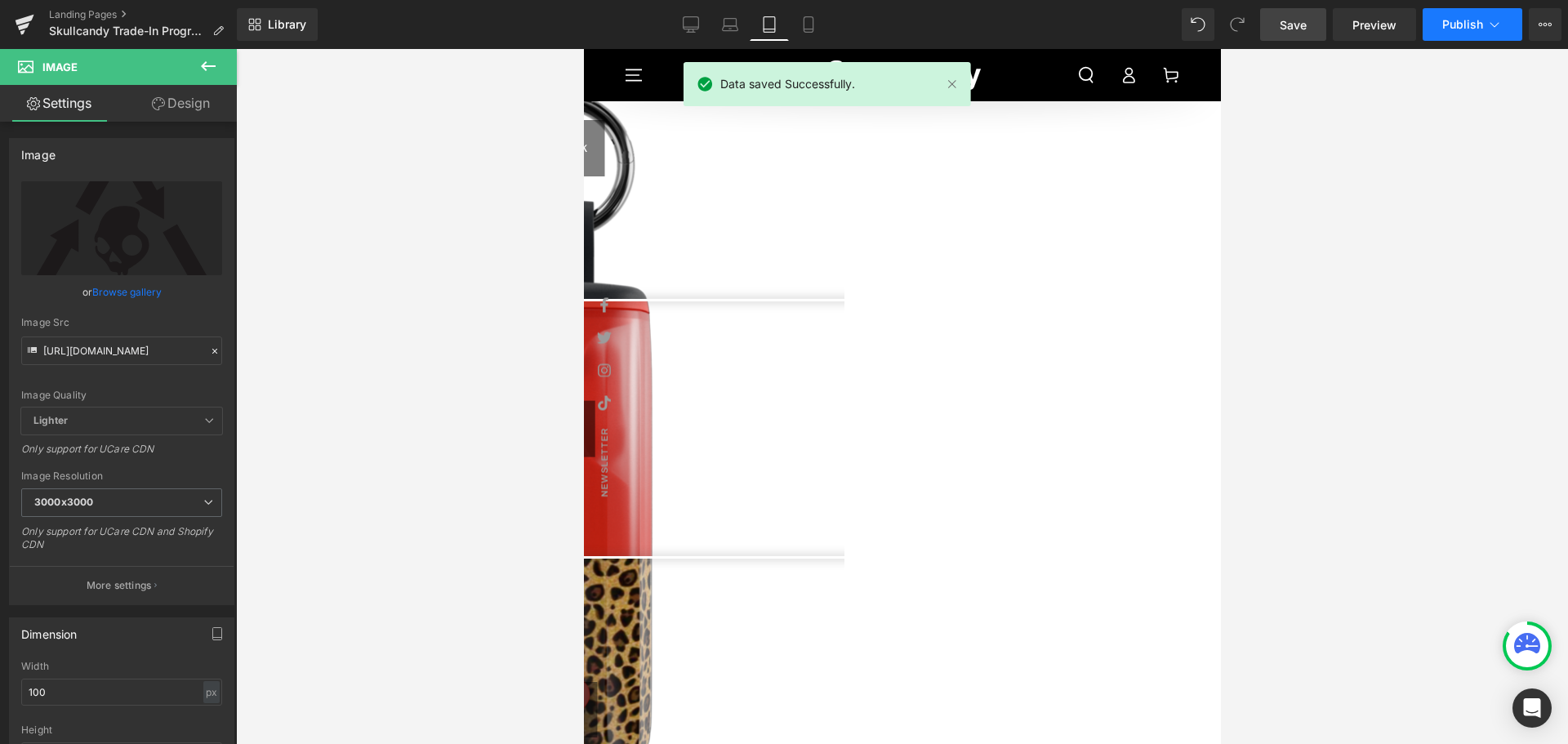
click at [1463, 28] on span "Publish" at bounding box center [1463, 23] width 41 height 13
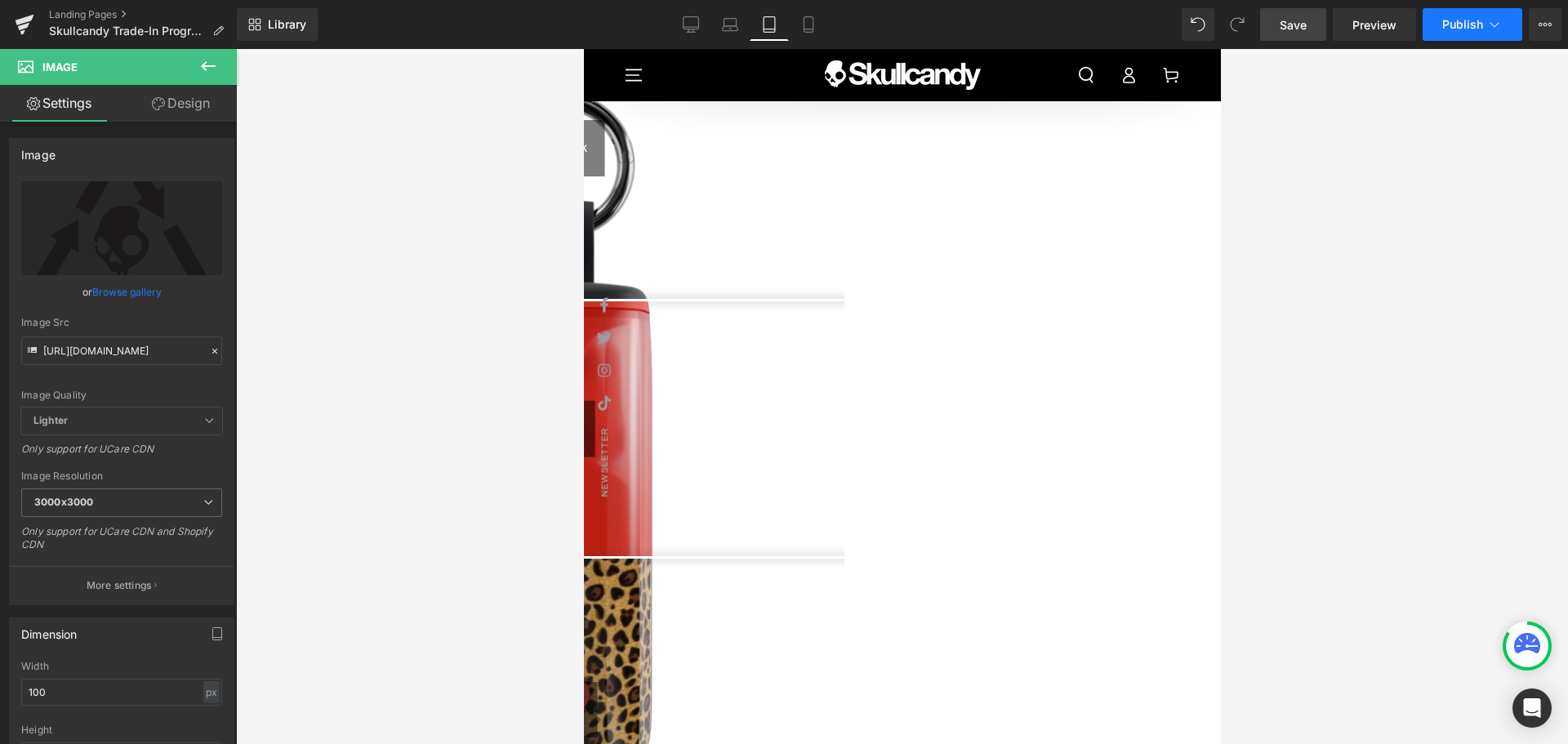
click at [1450, 25] on span "Publish" at bounding box center [1463, 23] width 41 height 13
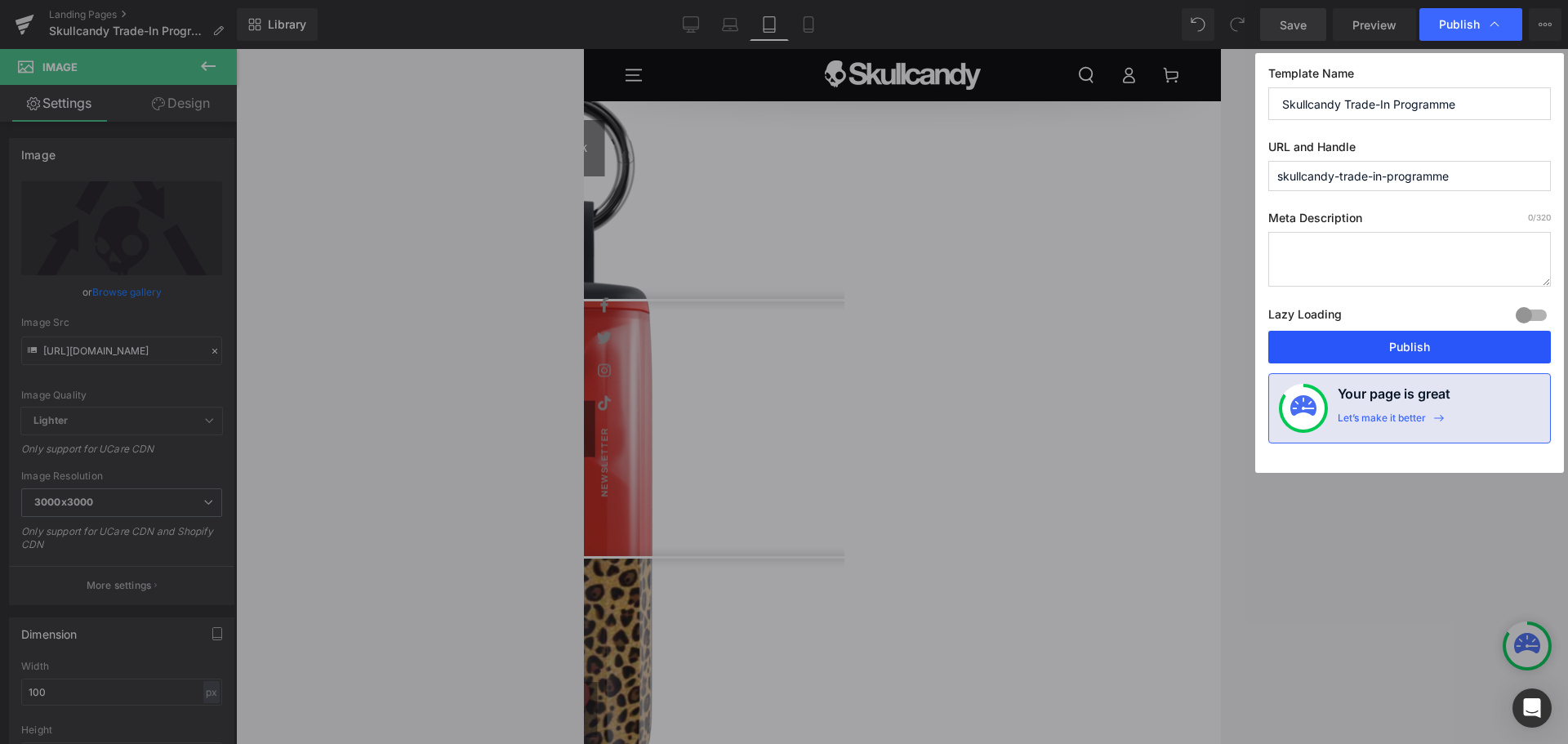
click at [1383, 340] on button "Publish" at bounding box center [1409, 347] width 282 height 32
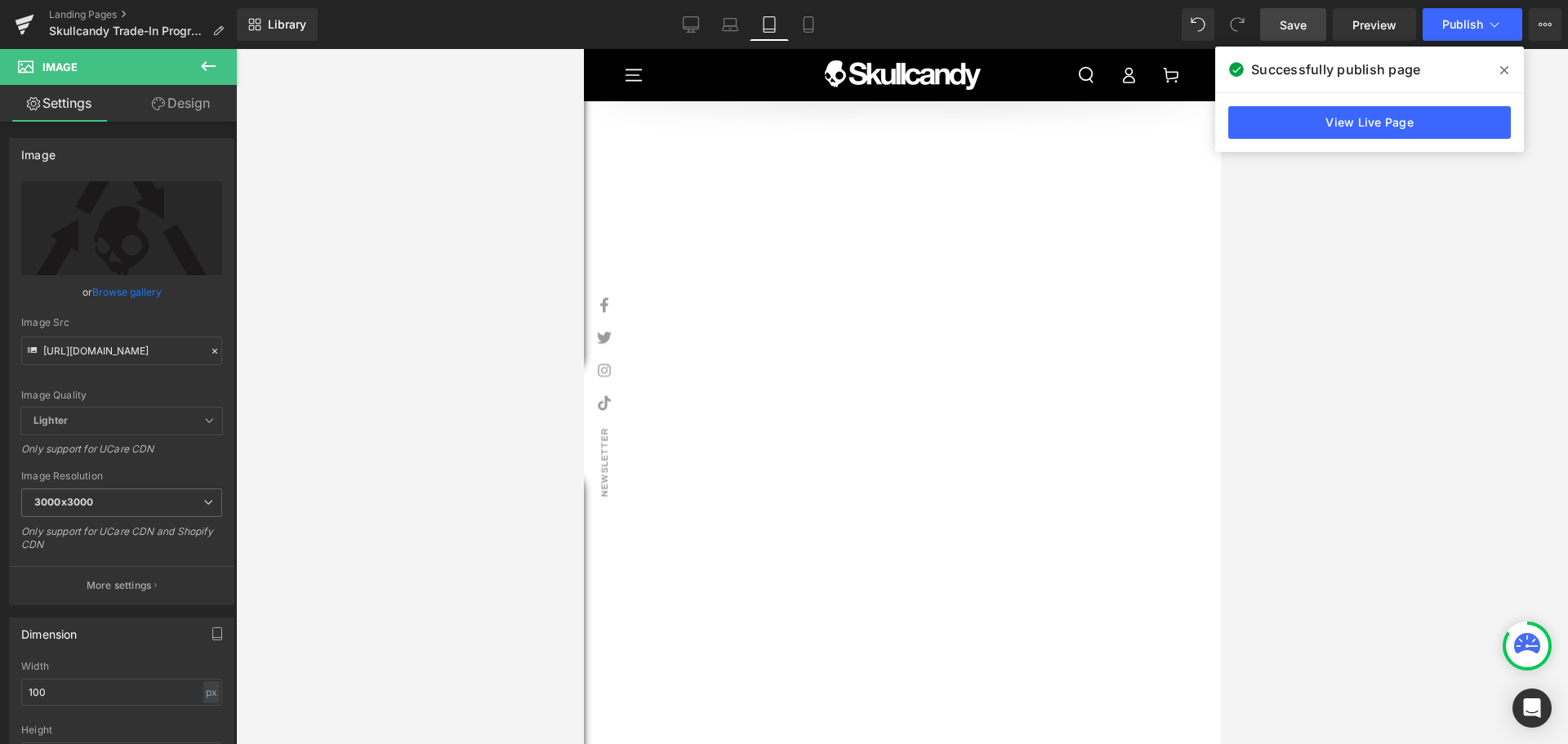
scroll to position [1955, 0]
click at [698, 23] on icon at bounding box center [691, 24] width 17 height 17
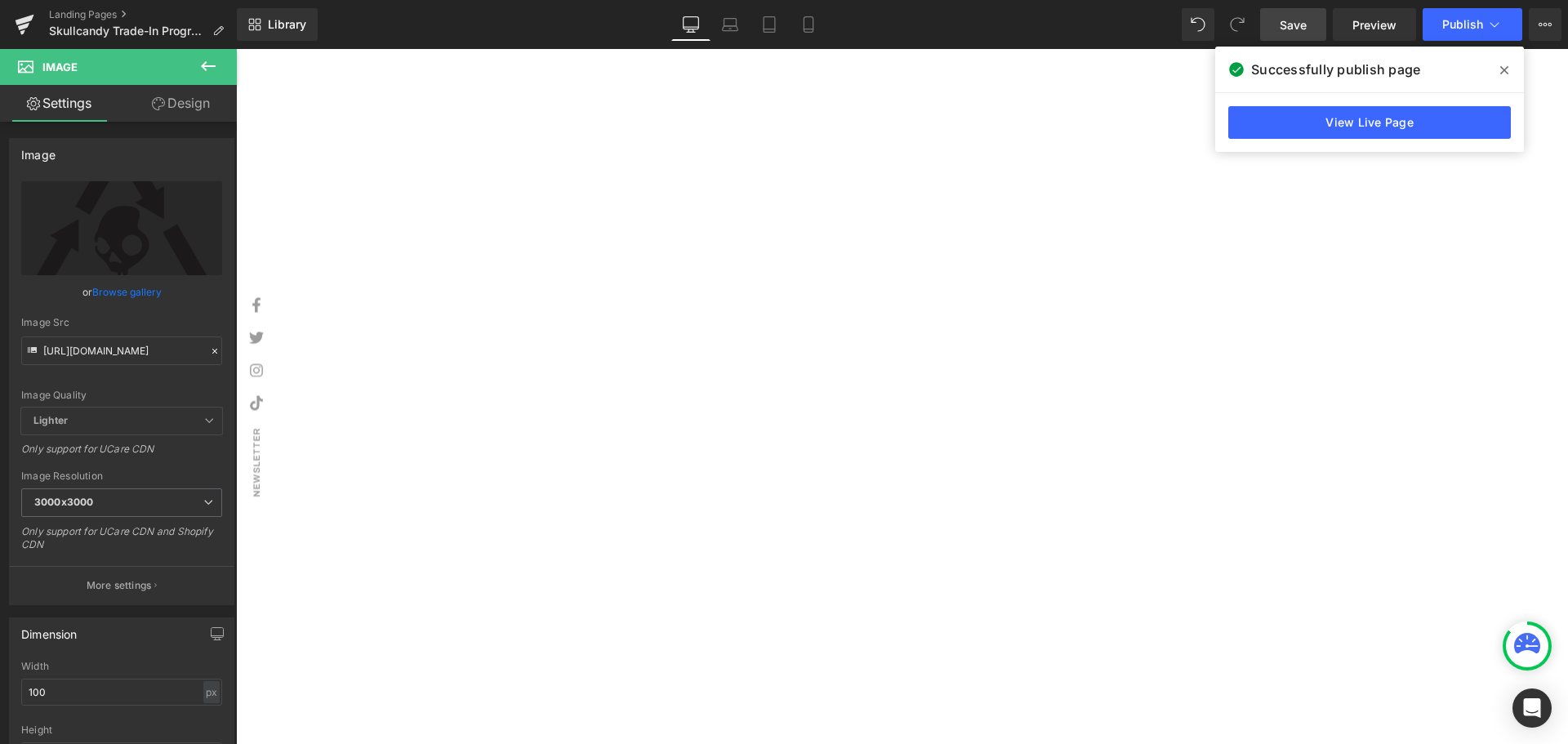
scroll to position [323, 0]
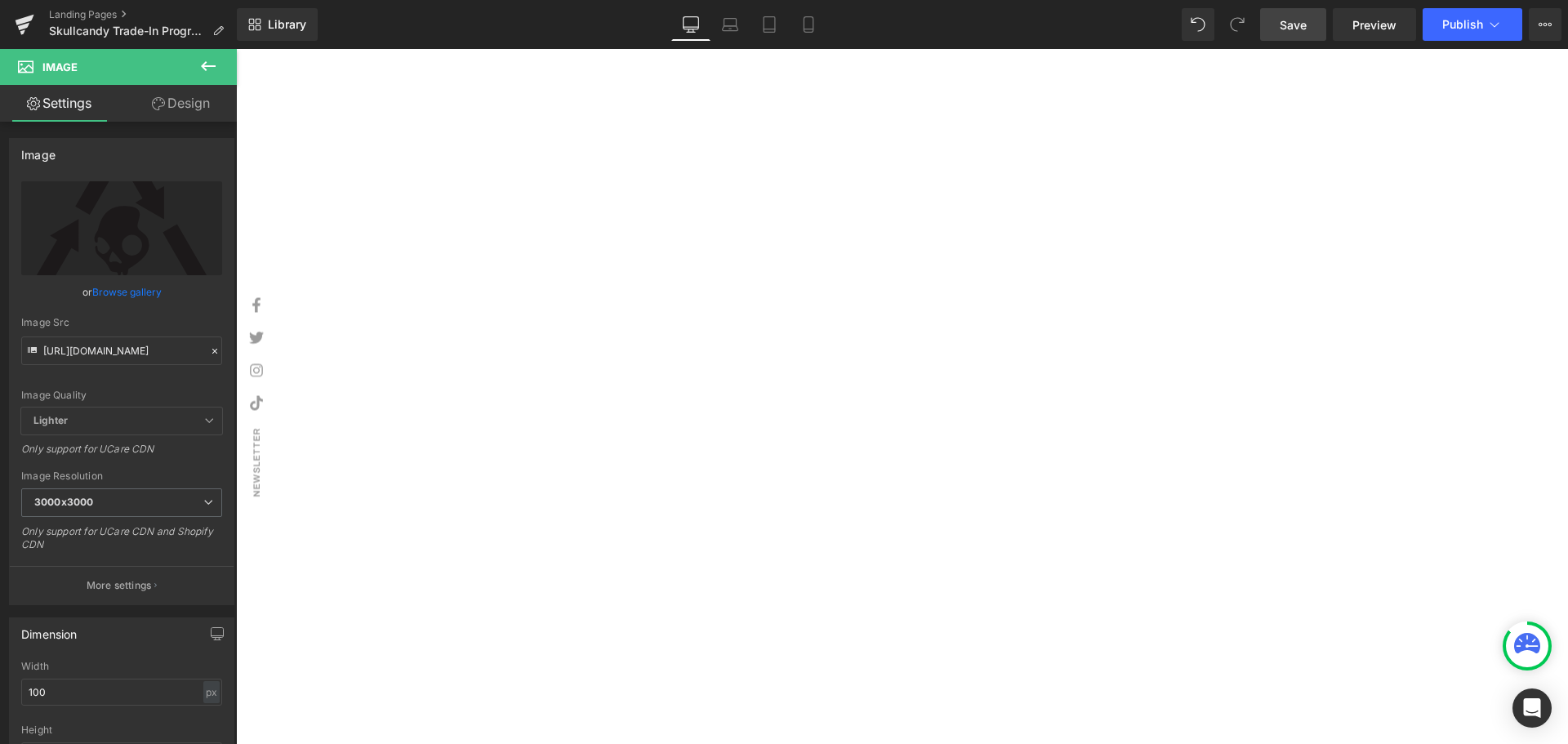
scroll to position [650, 0]
click at [236, 49] on span at bounding box center [236, 49] width 0 height 0
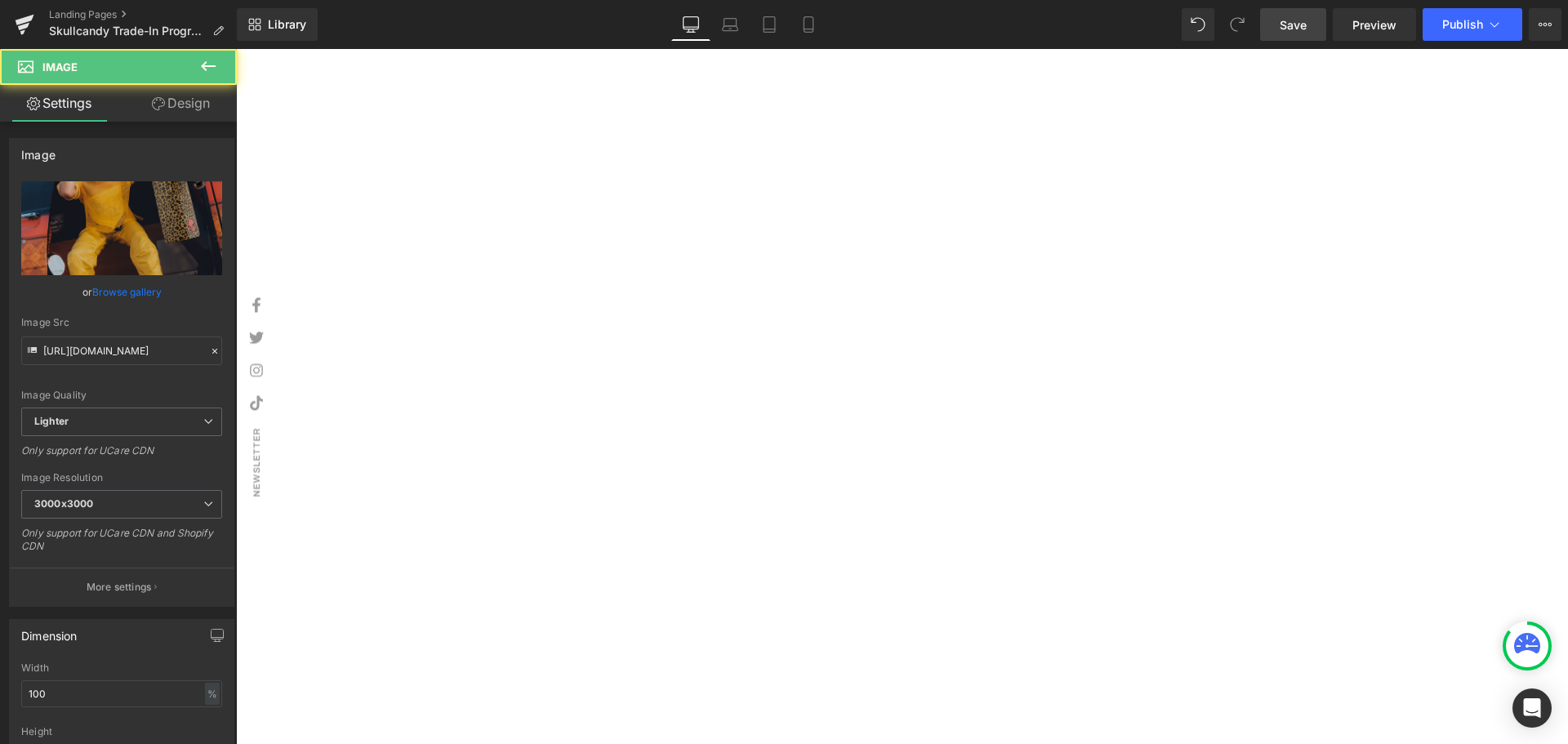
click at [236, 49] on span "Image" at bounding box center [236, 49] width 0 height 0
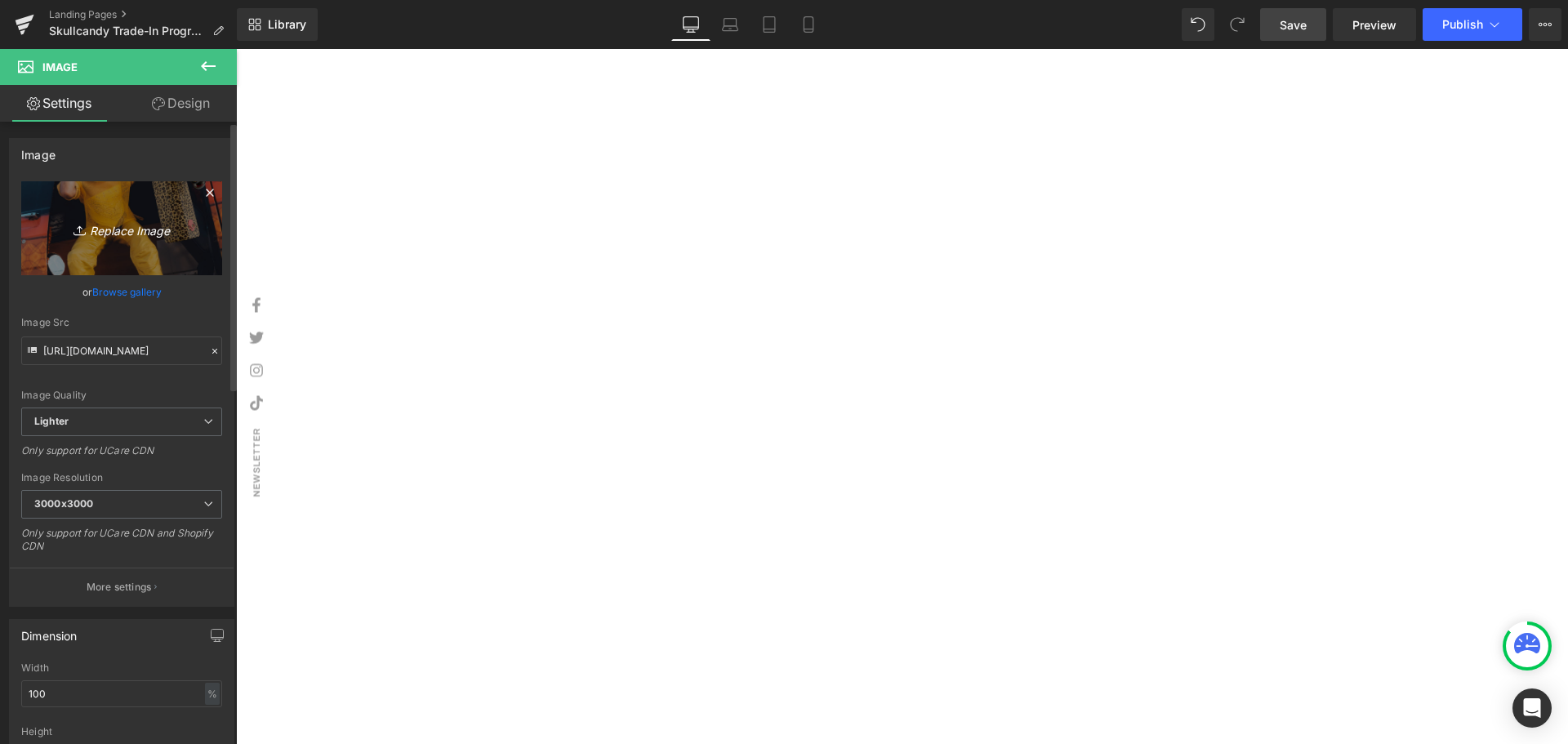
click at [137, 234] on icon "Replace Image" at bounding box center [122, 227] width 131 height 21
type input "C:\fakepath\2.png"
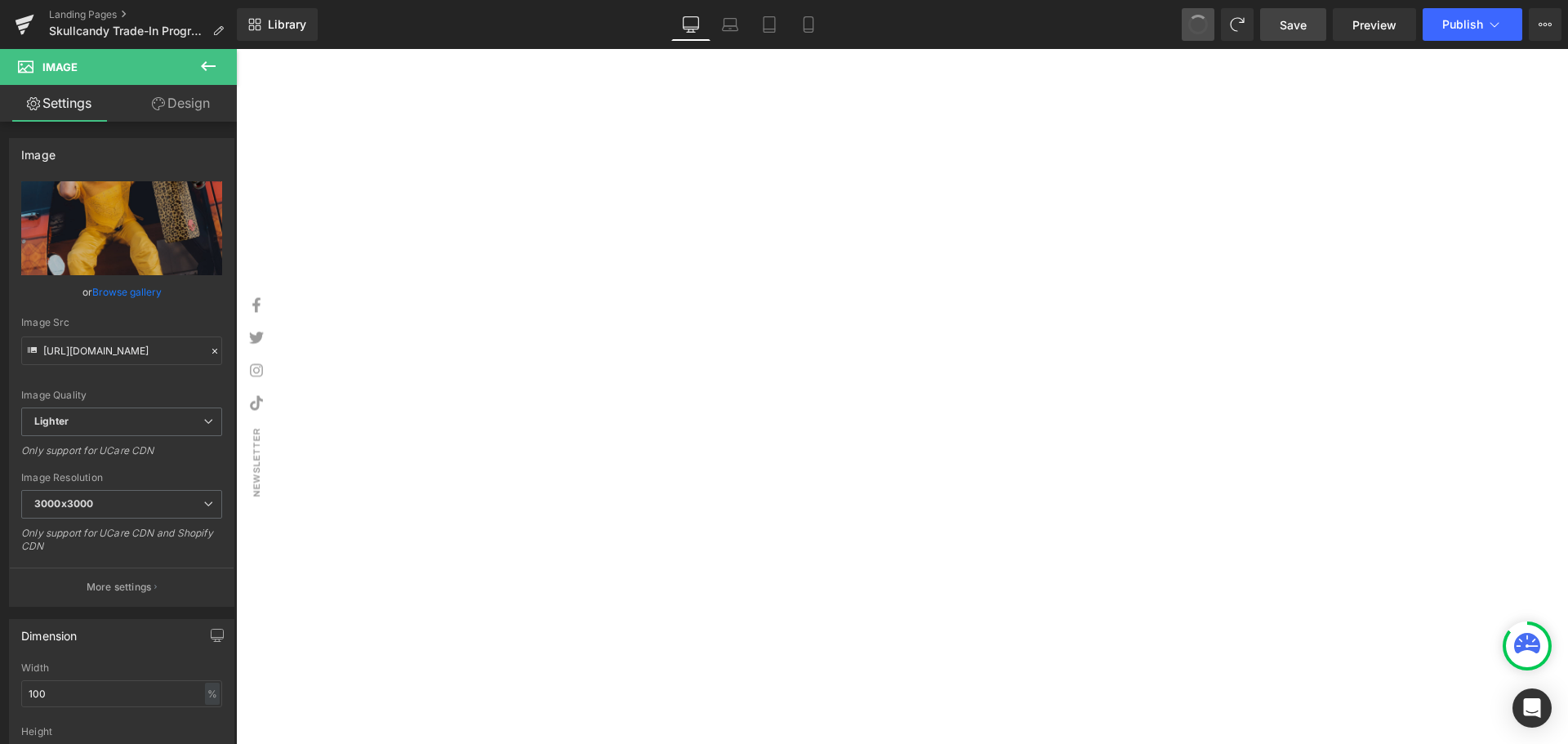
type input "[URL][DOMAIN_NAME]"
click at [236, 49] on span "Image" at bounding box center [236, 49] width 0 height 0
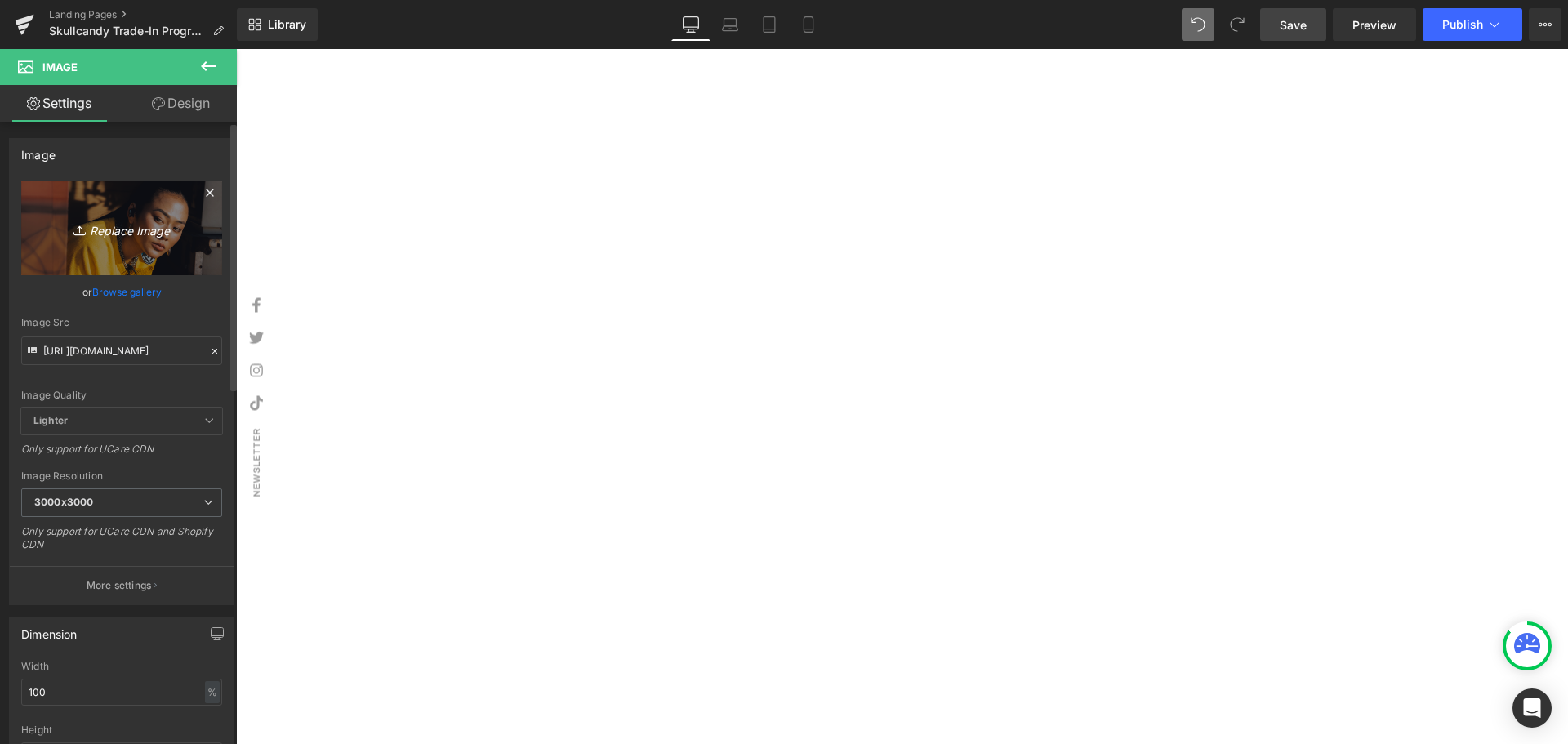
click at [135, 227] on icon "Replace Image" at bounding box center [122, 227] width 131 height 21
type input "C:\fakepath\3.png"
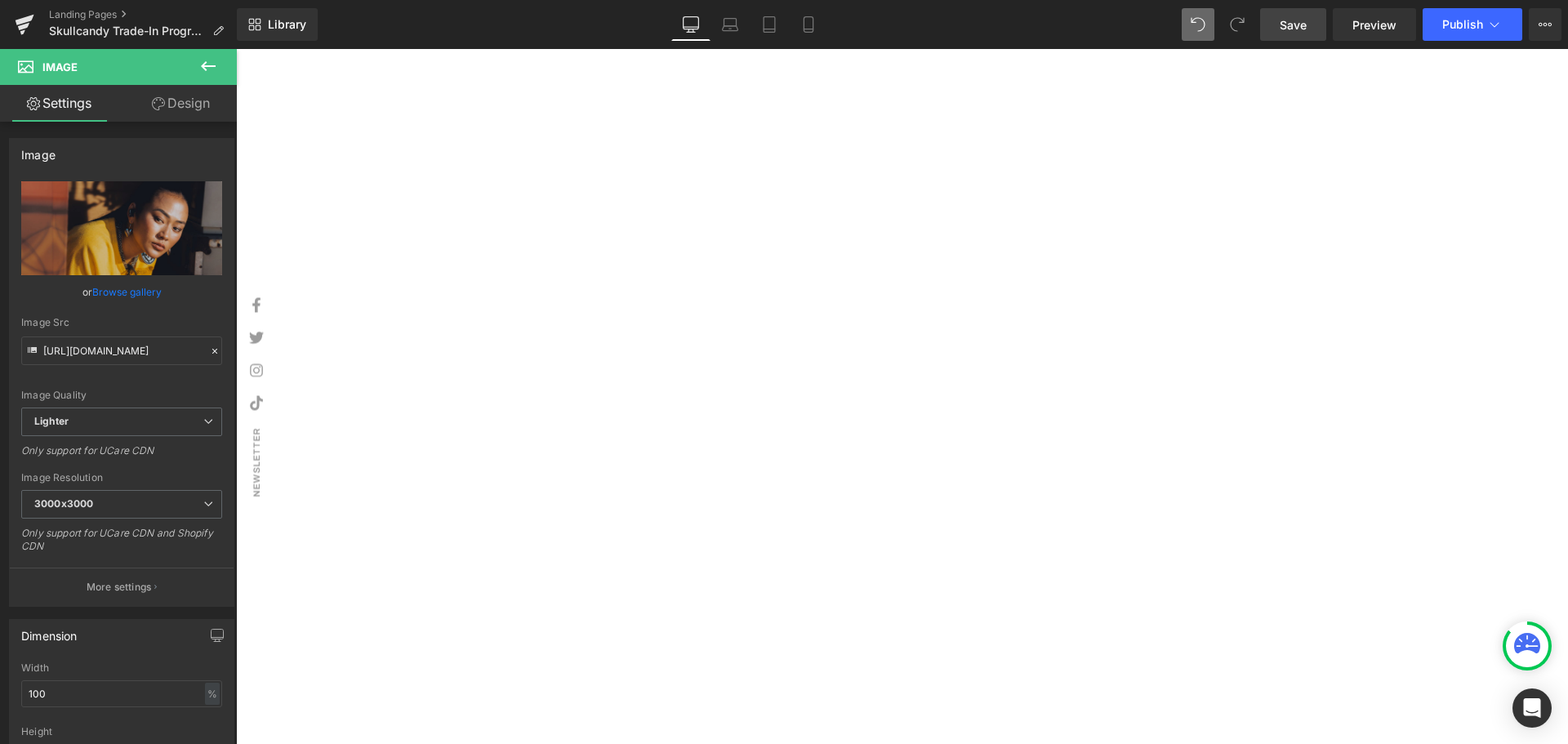
click at [236, 49] on span "Image" at bounding box center [236, 49] width 0 height 0
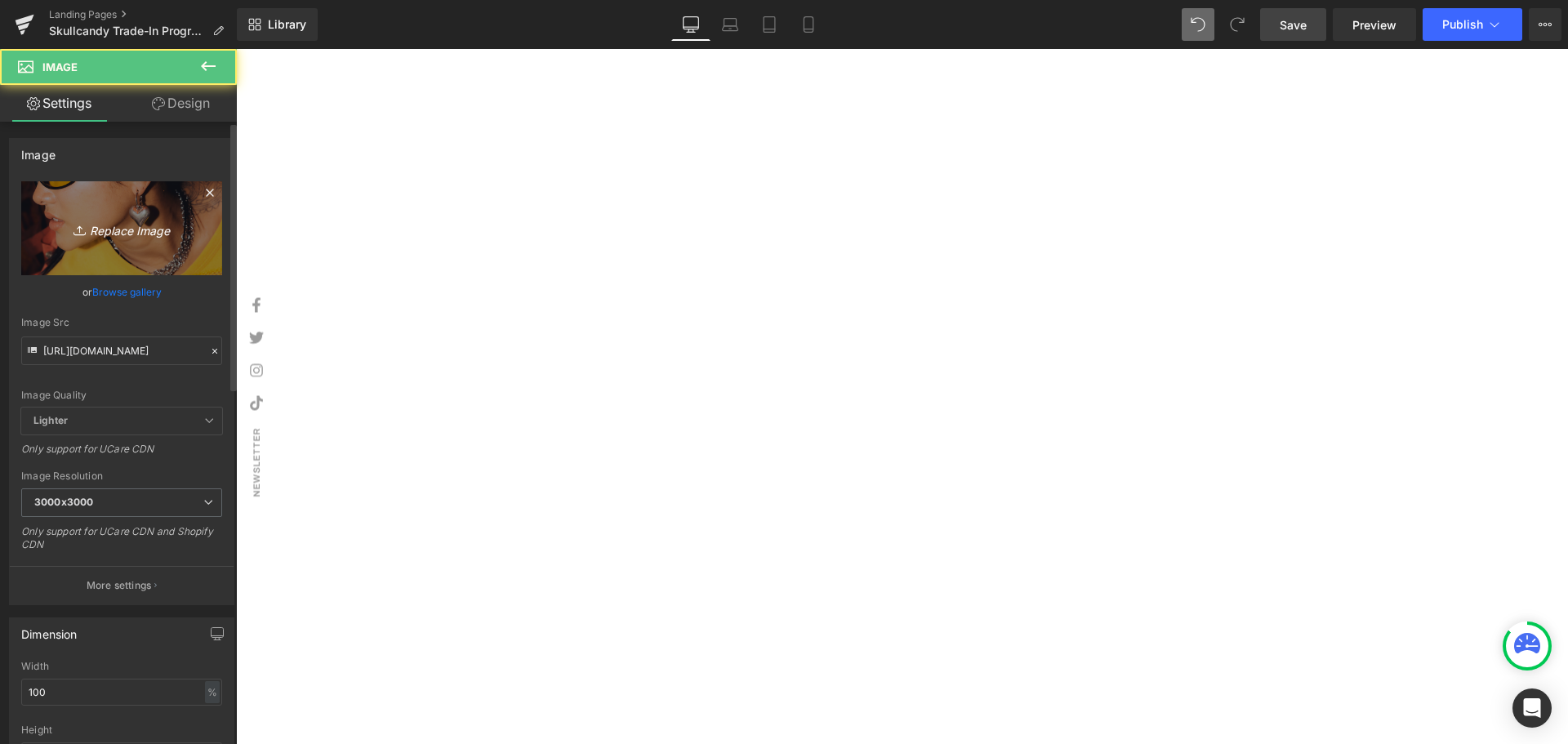
click at [119, 226] on icon "Replace Image" at bounding box center [122, 227] width 131 height 21
type input "C:\fakepath\4.png"
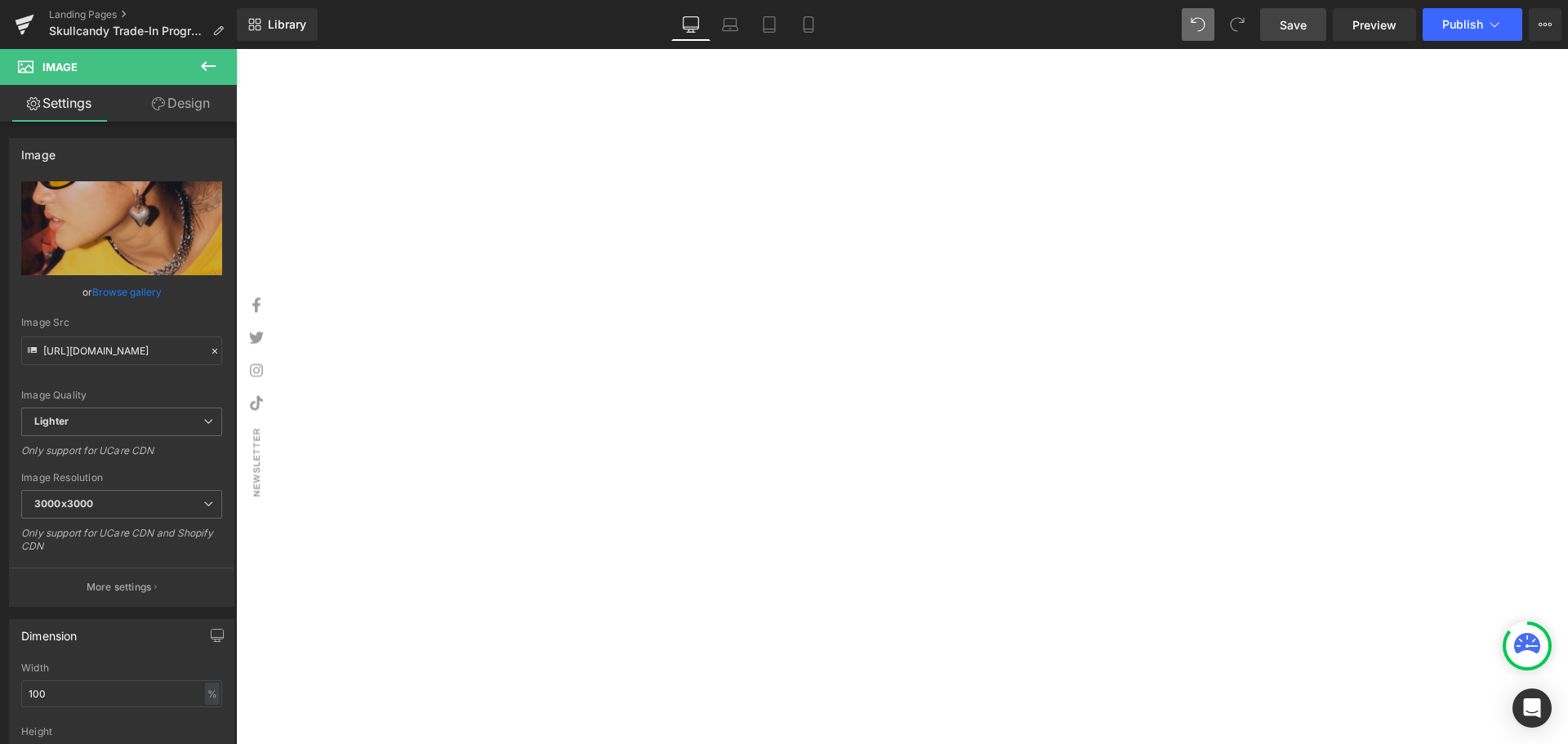
click at [1299, 27] on span "Save" at bounding box center [1293, 25] width 27 height 18
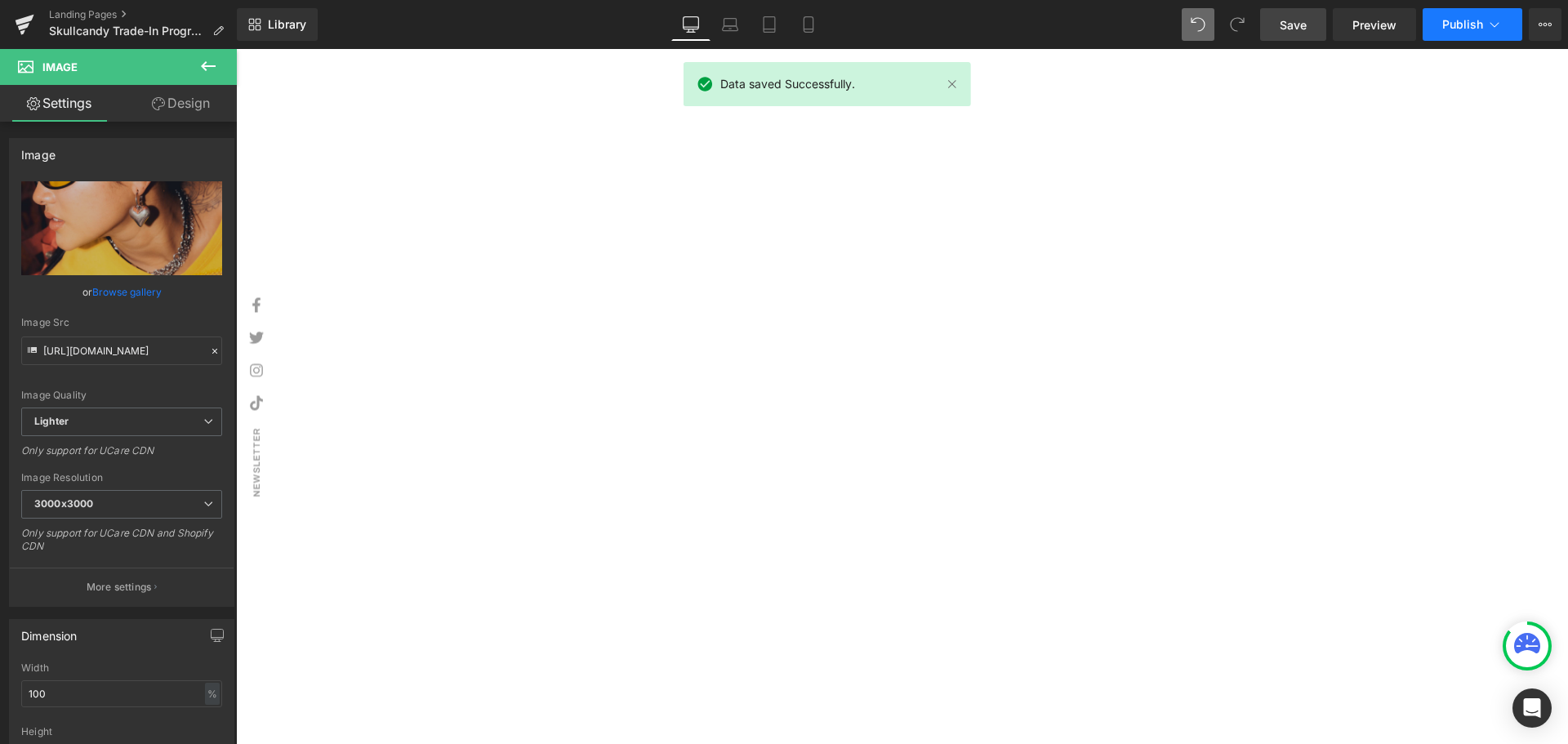
click at [1463, 24] on span "Publish" at bounding box center [1463, 23] width 41 height 13
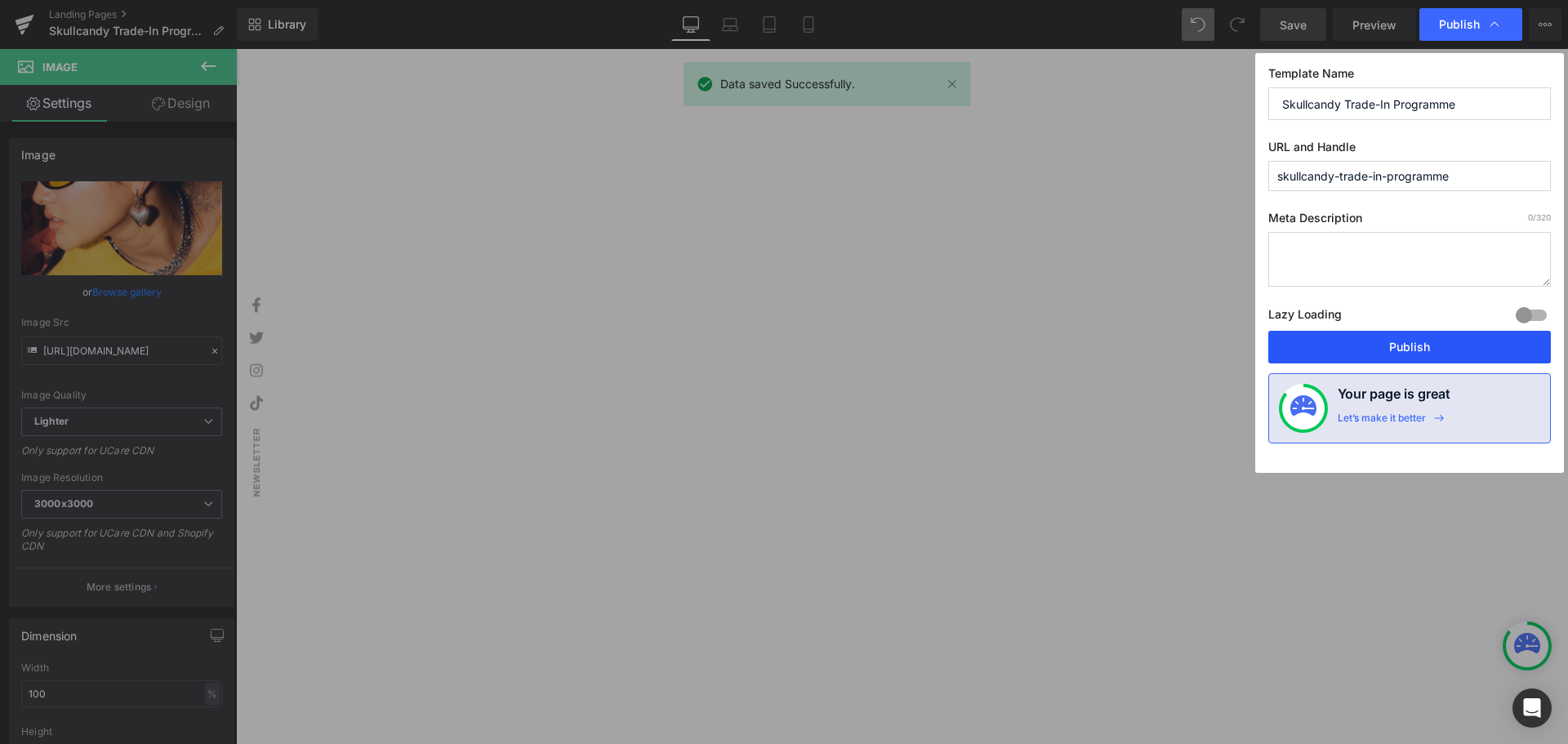
click at [1389, 349] on button "Publish" at bounding box center [1409, 347] width 282 height 32
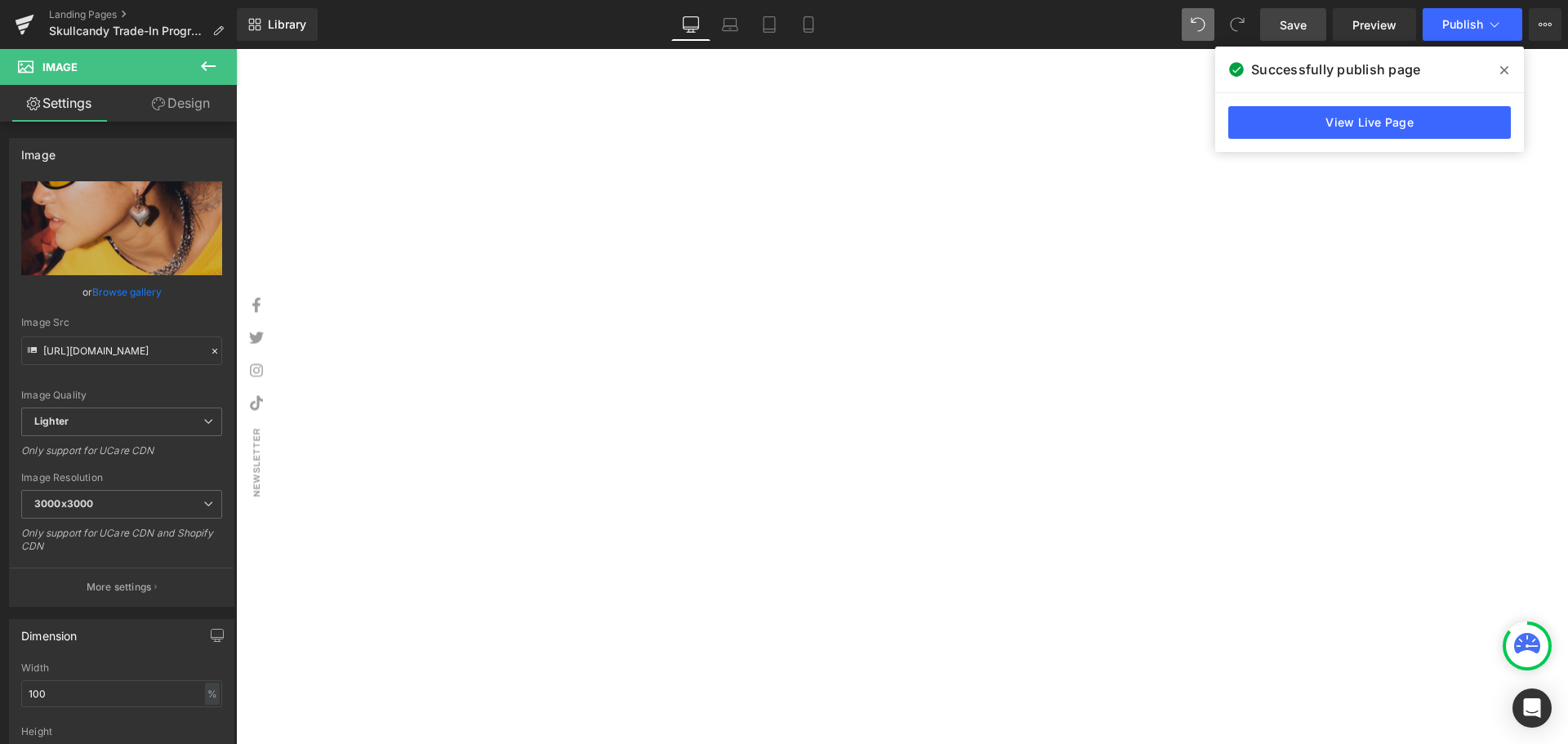
scroll to position [3145, 0]
click at [1507, 70] on icon at bounding box center [1504, 69] width 8 height 13
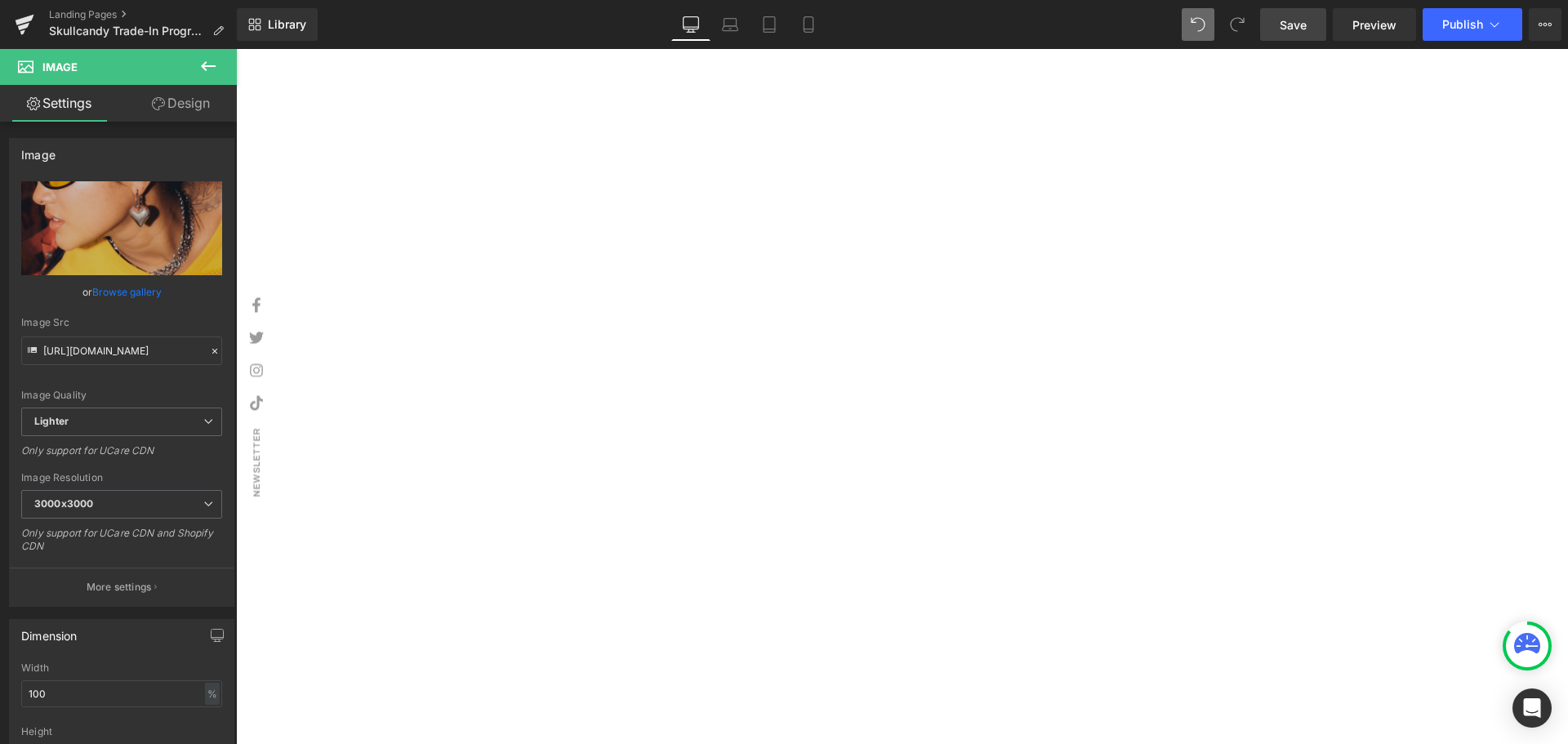
click at [236, 49] on span "Google Maps" at bounding box center [236, 49] width 0 height 0
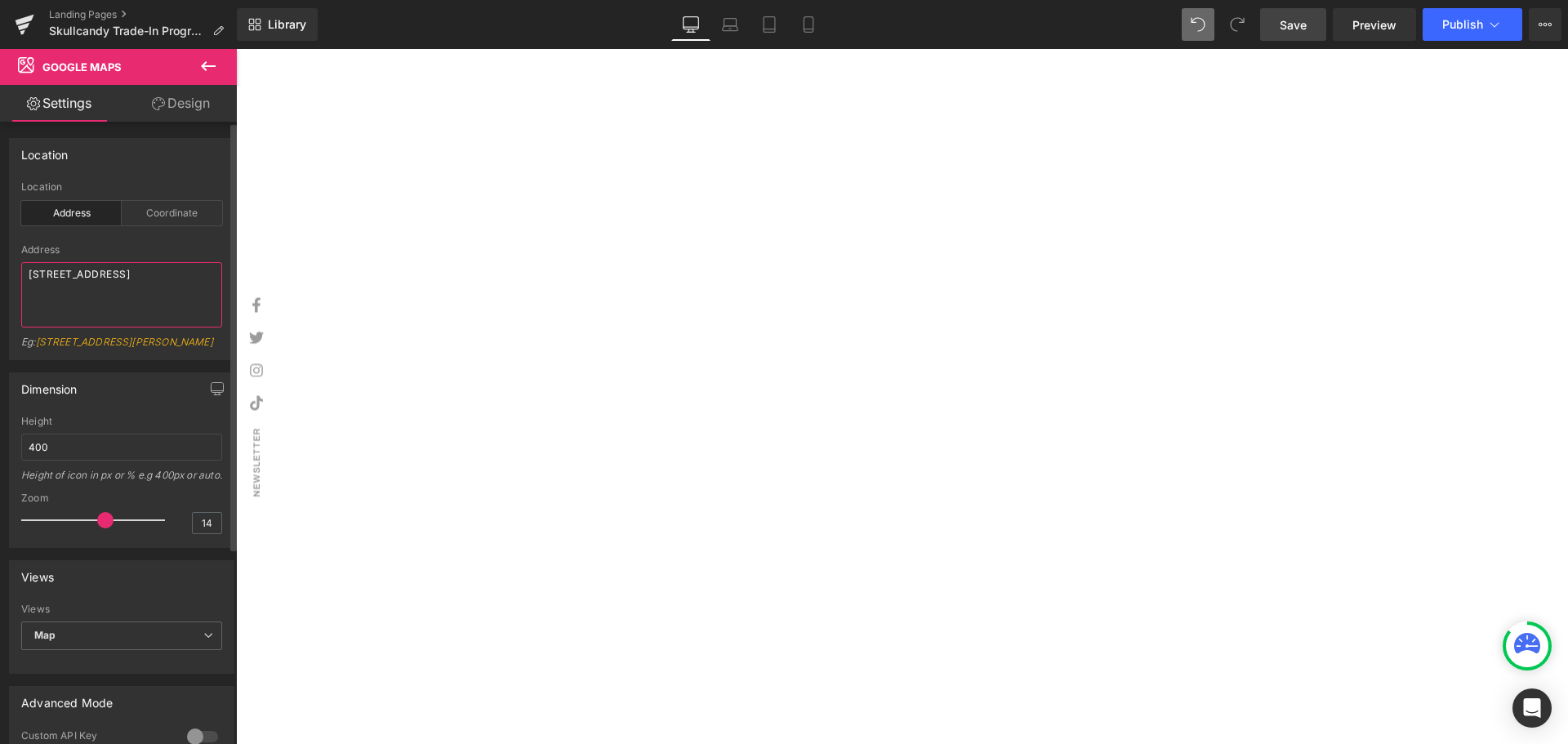
click at [127, 291] on textarea "[STREET_ADDRESS]" at bounding box center [122, 294] width 201 height 65
click at [202, 284] on textarea "[STREET_ADDRESS]" at bounding box center [122, 294] width 201 height 65
type textarea "[STREET_ADDRESS]"
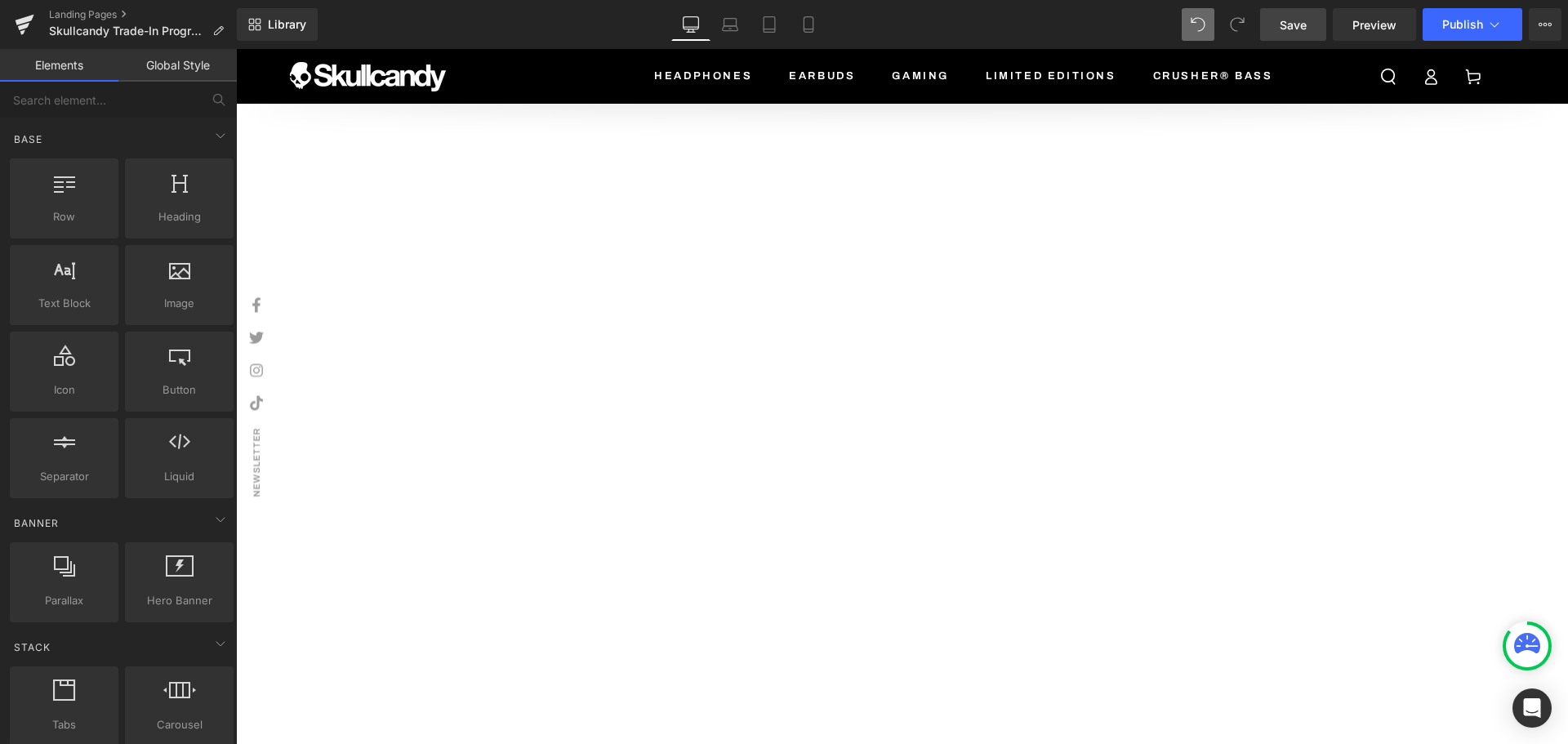
scroll to position [3389, 0]
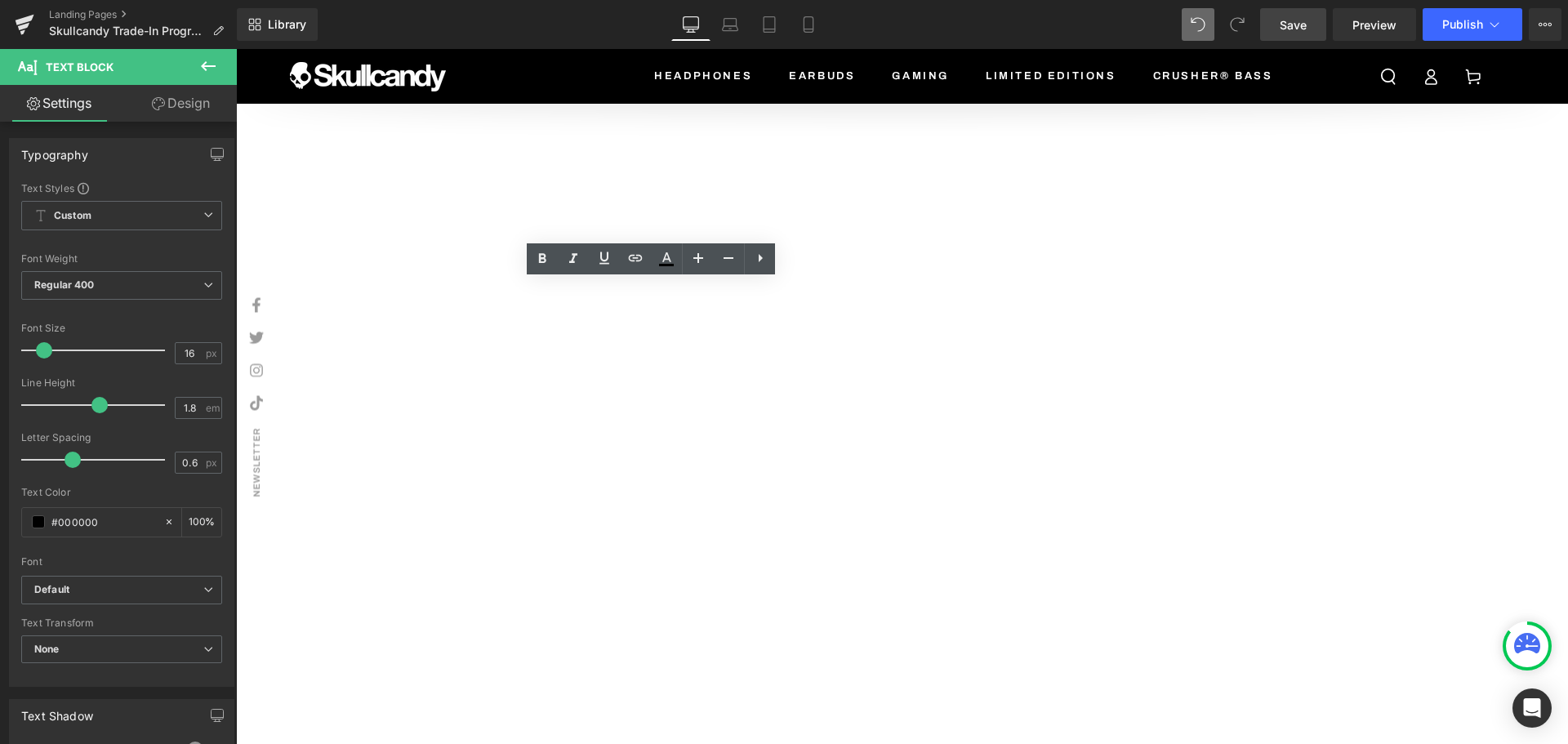
drag, startPoint x: 585, startPoint y: 501, endPoint x: 717, endPoint y: 504, distance: 132.0
drag, startPoint x: 572, startPoint y: 261, endPoint x: 415, endPoint y: 354, distance: 182.5
click at [0, 0] on icon at bounding box center [0, 0] width 0 height 0
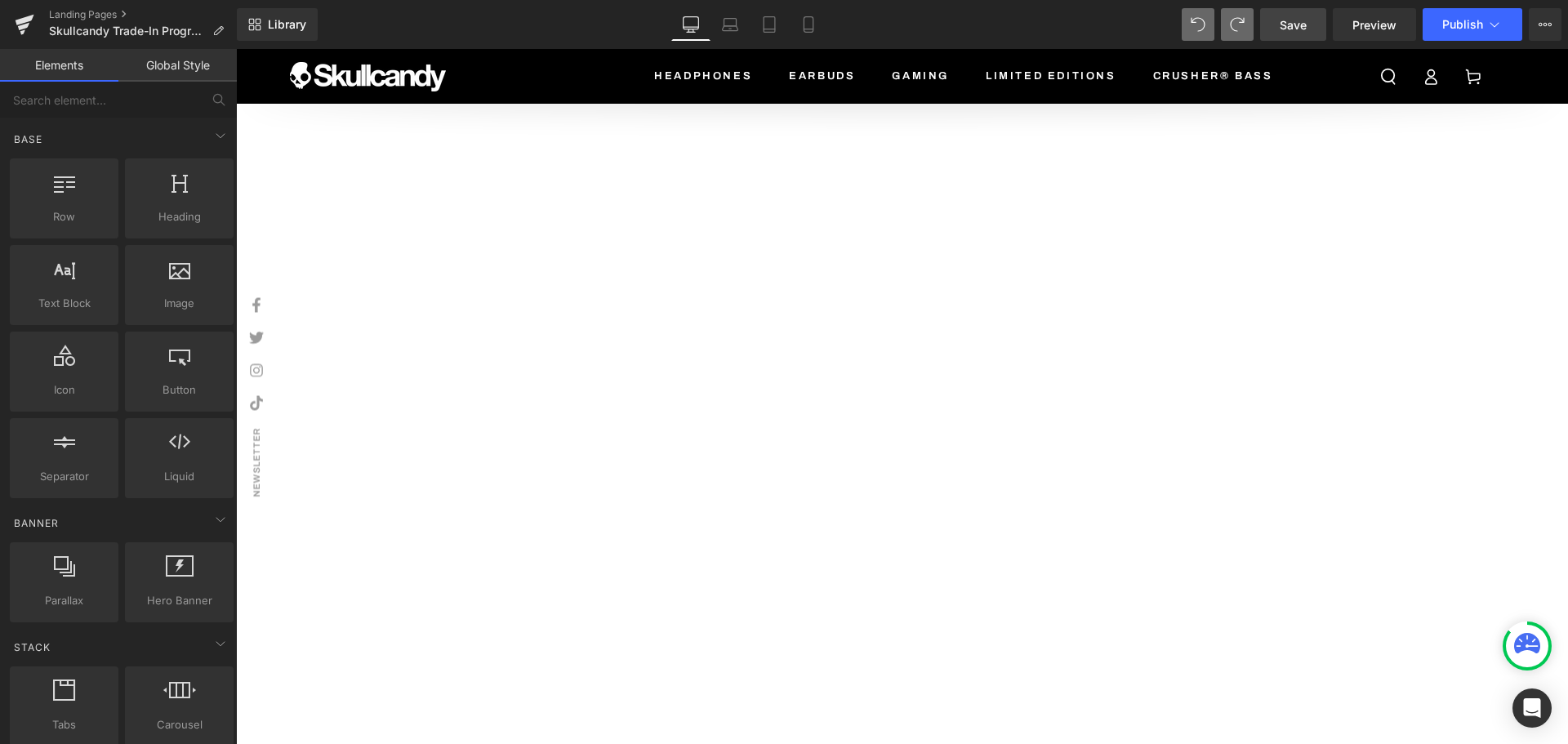
click at [1462, 30] on span "Publish" at bounding box center [1463, 23] width 41 height 13
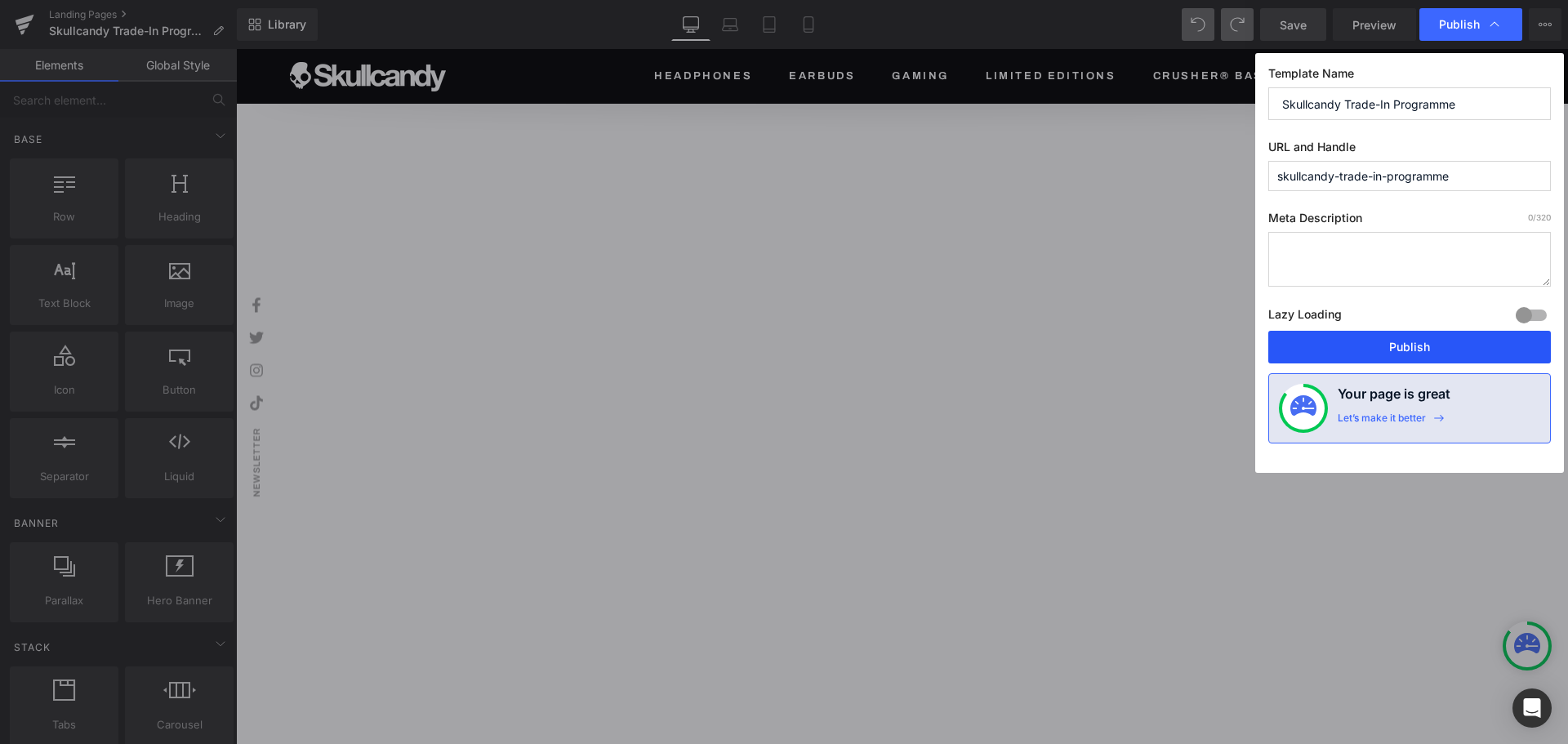
click at [1422, 333] on button "Publish" at bounding box center [1409, 347] width 282 height 32
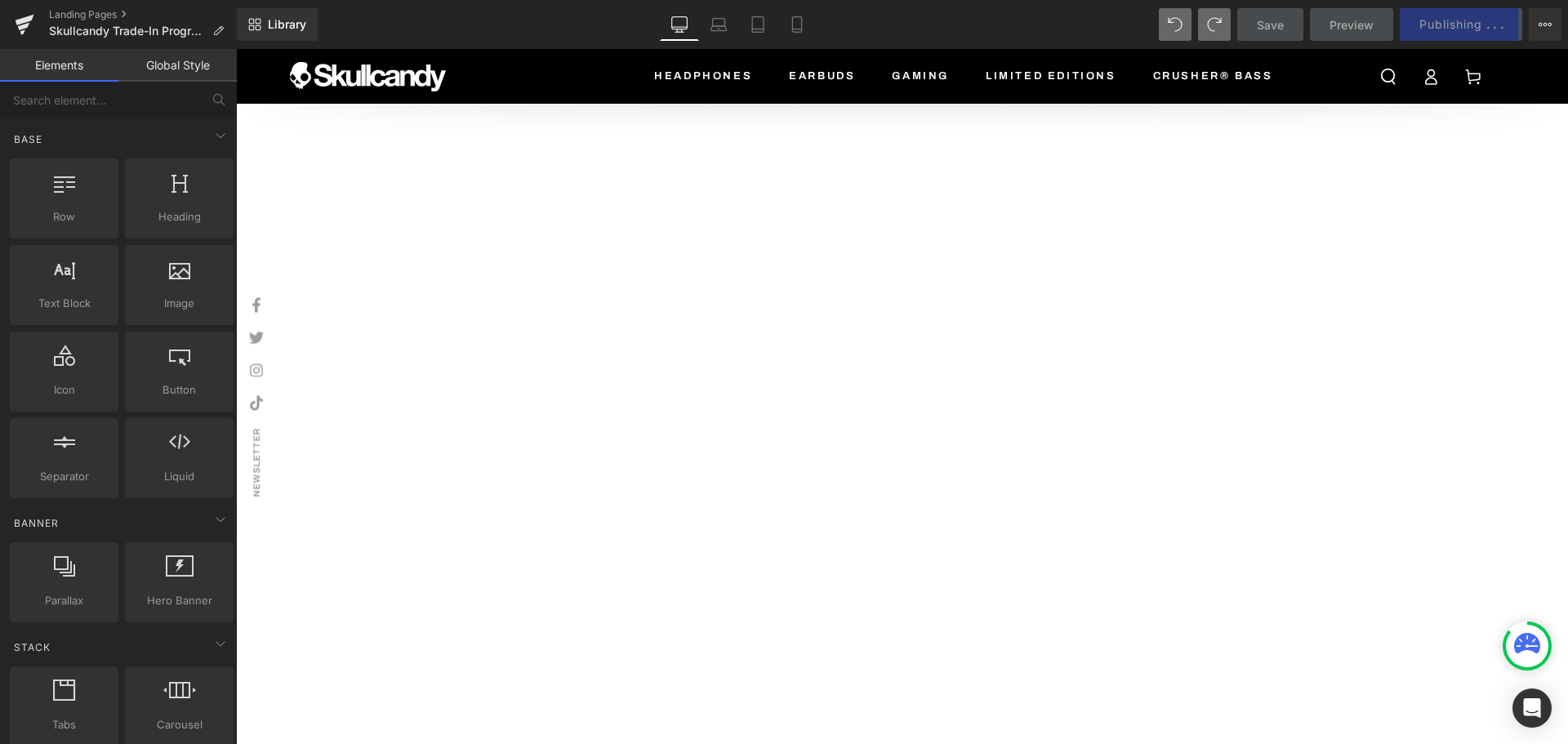
scroll to position [0, 0]
